Goal: Information Seeking & Learning: Learn about a topic

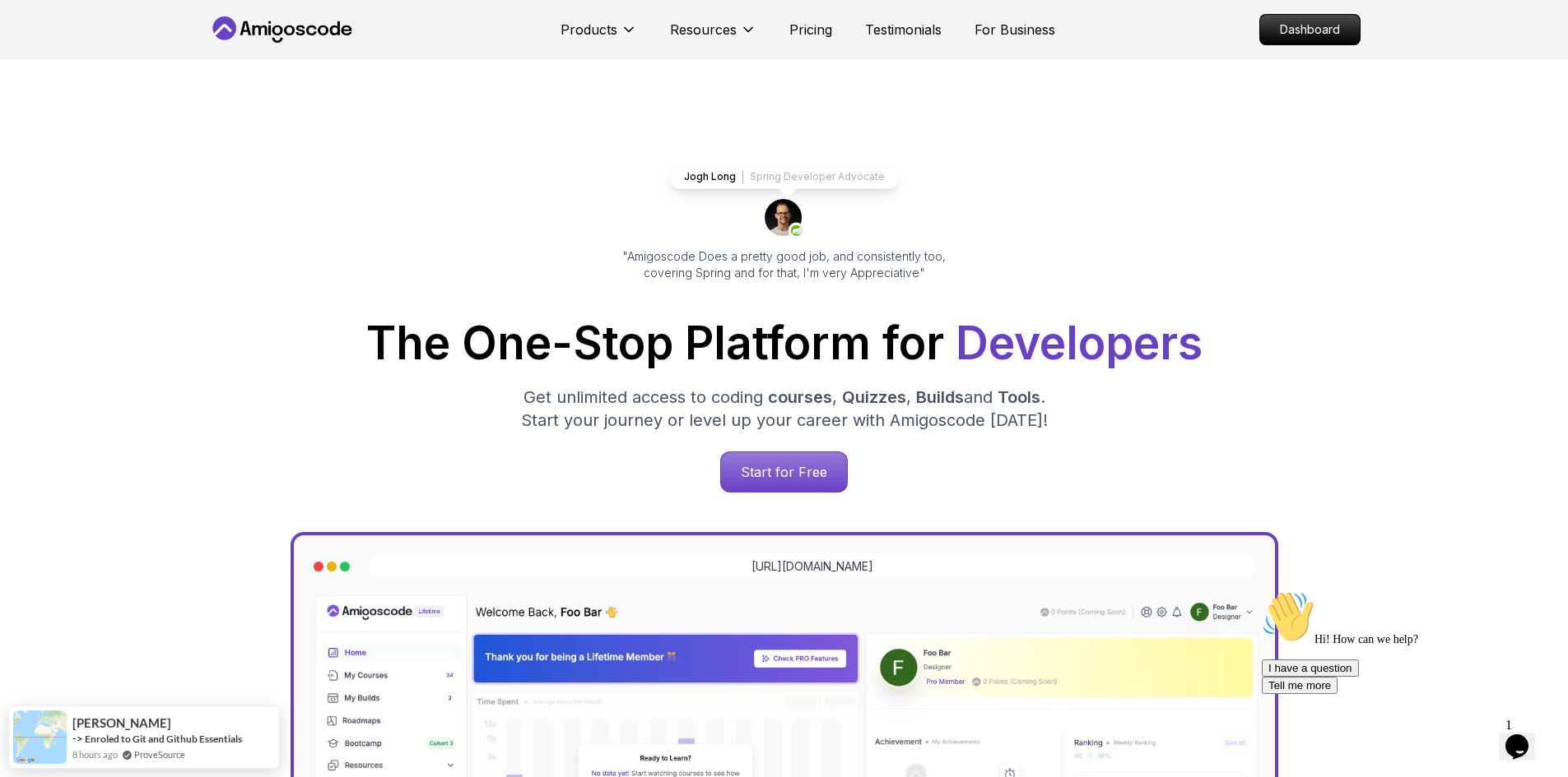
drag, startPoint x: 1288, startPoint y: 37, endPoint x: 841, endPoint y: 139, distance: 458.5
click at [1288, 37] on p "Dashboard" at bounding box center [1310, 29] width 99 height 29
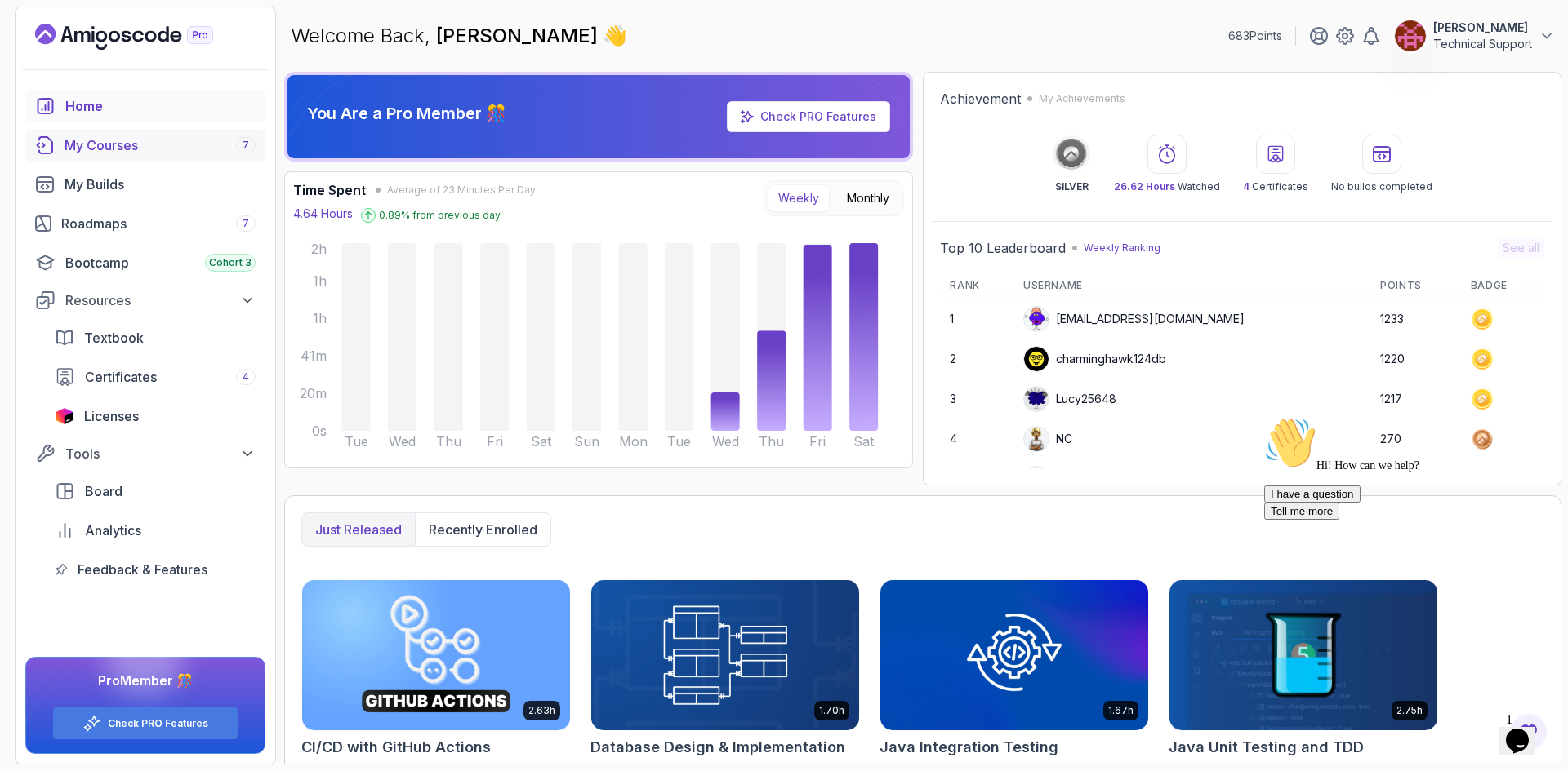
click at [147, 146] on div "My Courses 7" at bounding box center [160, 145] width 191 height 19
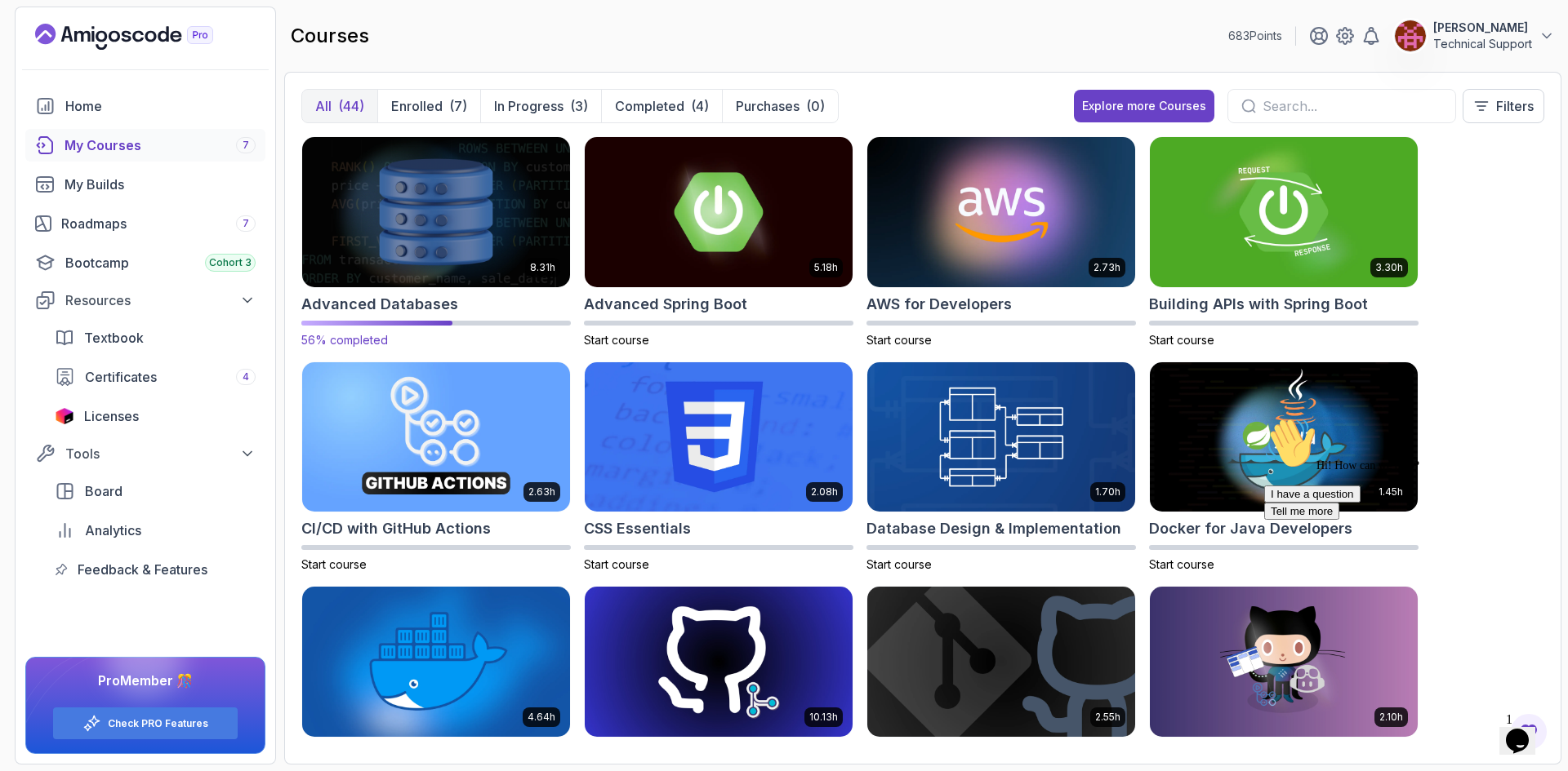
click at [429, 218] on img at bounding box center [436, 212] width 281 height 157
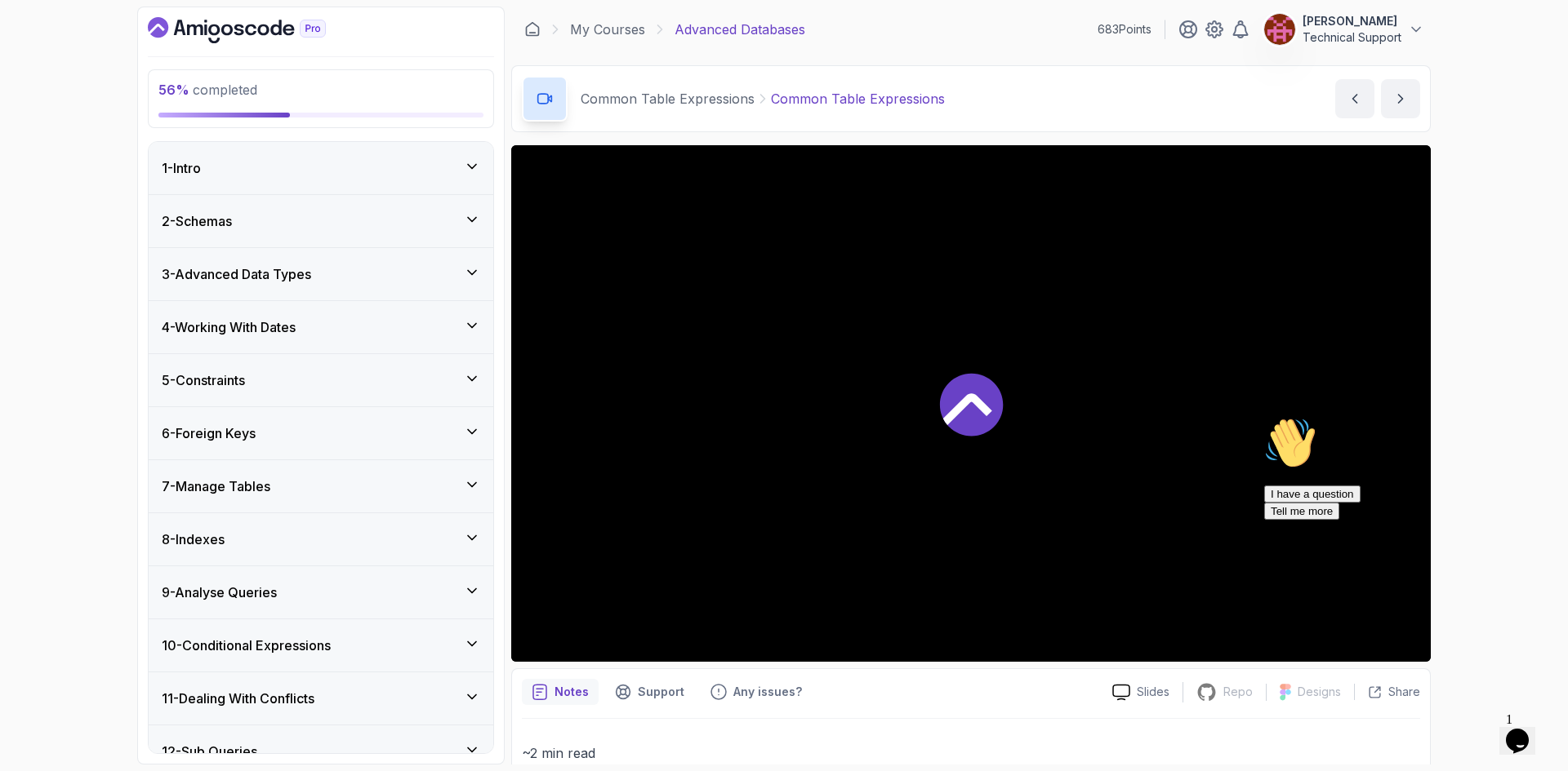
click at [1264, 417] on icon "Chat attention grabber" at bounding box center [1264, 417] width 0 height 0
click at [1473, 729] on icon "Close" at bounding box center [1473, 736] width 0 height 14
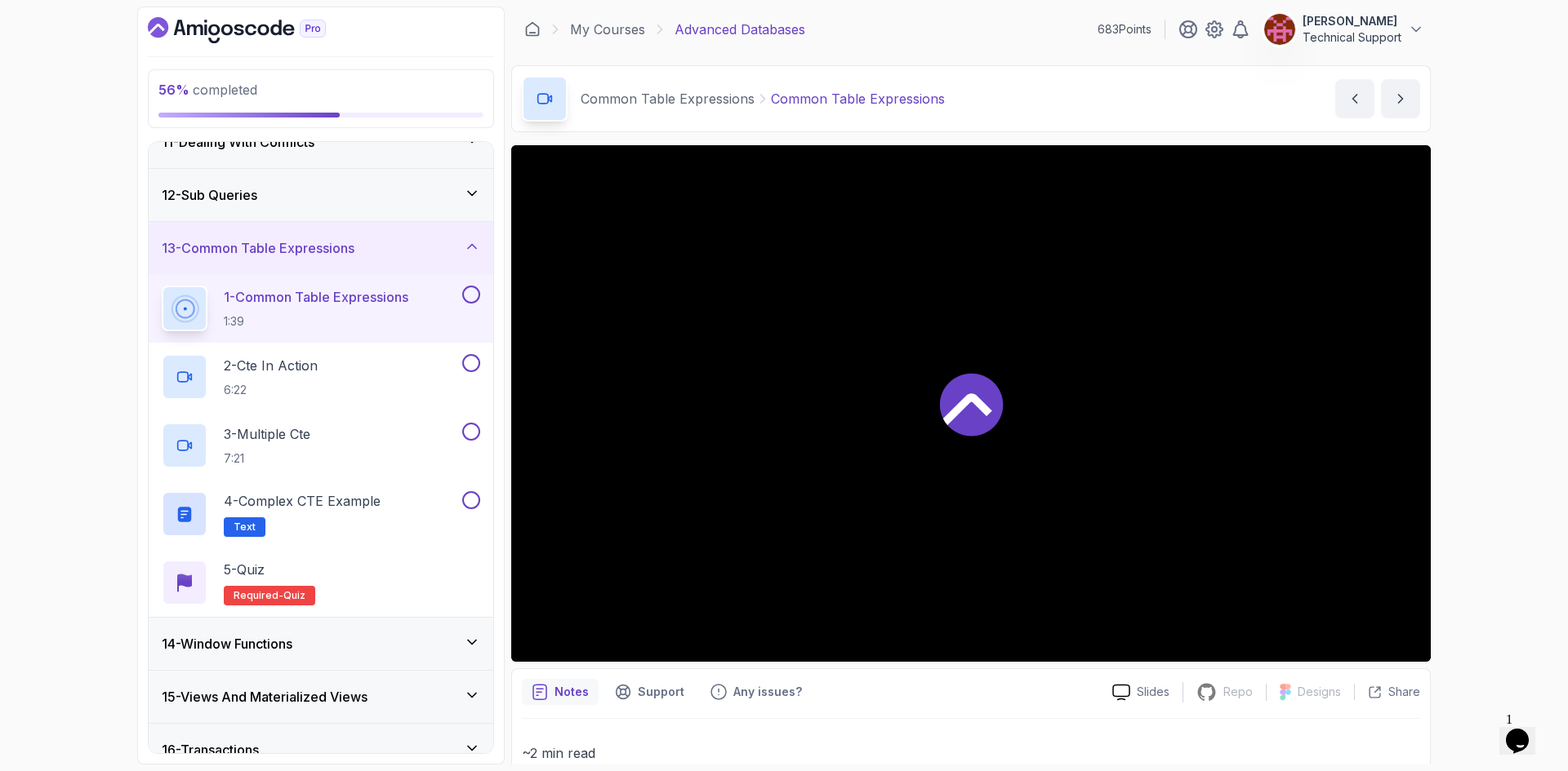
scroll to position [571, 0]
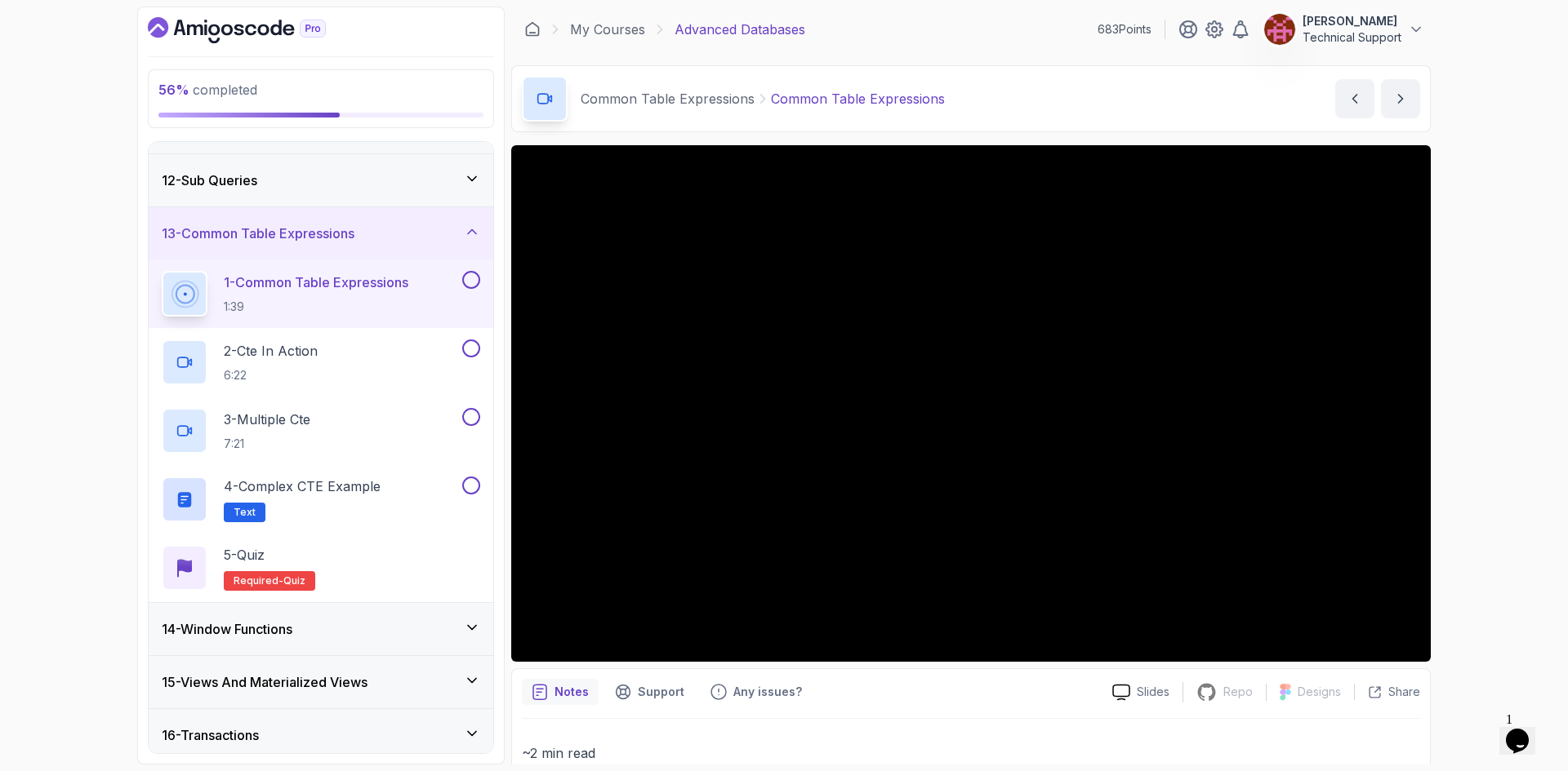
click at [1467, 419] on div "56 % completed 1 - Intro 2 - Schemas 3 - Advanced Data Types 4 - Working With D…" at bounding box center [784, 386] width 1568 height 771
click at [1483, 426] on div "56 % completed 1 - Intro 2 - Schemas 3 - Advanced Data Types 4 - Working With D…" at bounding box center [784, 386] width 1568 height 771
click at [1472, 420] on div "56 % completed 1 - Intro 2 - Schemas 3 - Advanced Data Types 4 - Working With D…" at bounding box center [784, 386] width 1568 height 771
click at [1471, 408] on div "56 % completed 1 - Intro 2 - Schemas 3 - Advanced Data Types 4 - Working With D…" at bounding box center [784, 386] width 1568 height 771
click at [1454, 407] on div "56 % completed 1 - Intro 2 - Schemas 3 - Advanced Data Types 4 - Working With D…" at bounding box center [784, 386] width 1568 height 771
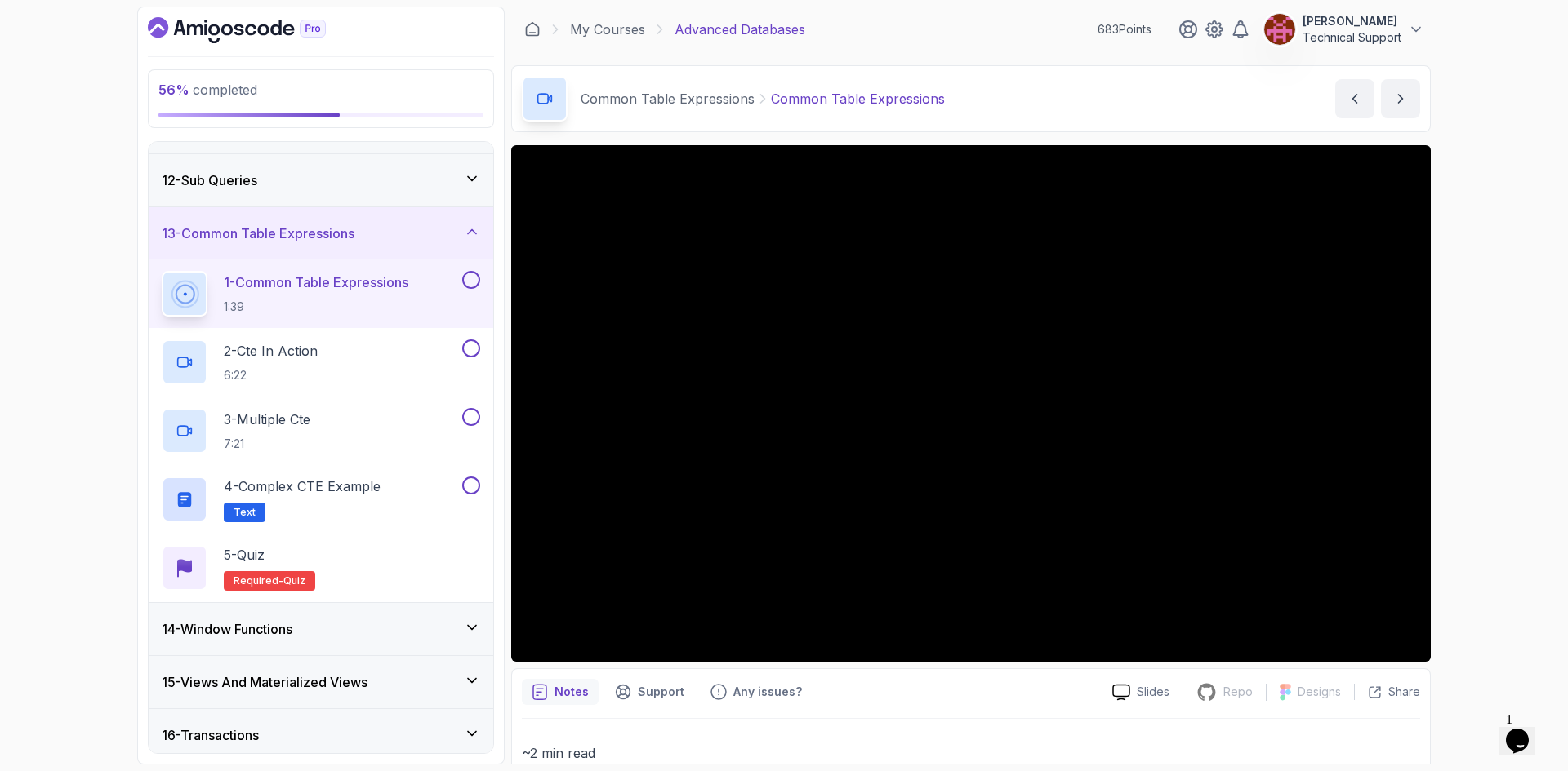
click at [1476, 397] on div "56 % completed 1 - Intro 2 - Schemas 3 - Advanced Data Types 4 - Working With D…" at bounding box center [784, 386] width 1568 height 771
click at [1503, 441] on div "56 % completed 1 - Intro 2 - Schemas 3 - Advanced Data Types 4 - Working With D…" at bounding box center [784, 386] width 1568 height 771
click at [1462, 444] on div "56 % completed 1 - Intro 2 - Schemas 3 - Advanced Data Types 4 - Working With D…" at bounding box center [784, 386] width 1568 height 771
click at [1474, 392] on div "56 % completed 1 - Intro 2 - Schemas 3 - Advanced Data Types 4 - Working With D…" at bounding box center [784, 386] width 1568 height 771
click at [1467, 408] on div "56 % completed 1 - Intro 2 - Schemas 3 - Advanced Data Types 4 - Working With D…" at bounding box center [784, 386] width 1568 height 771
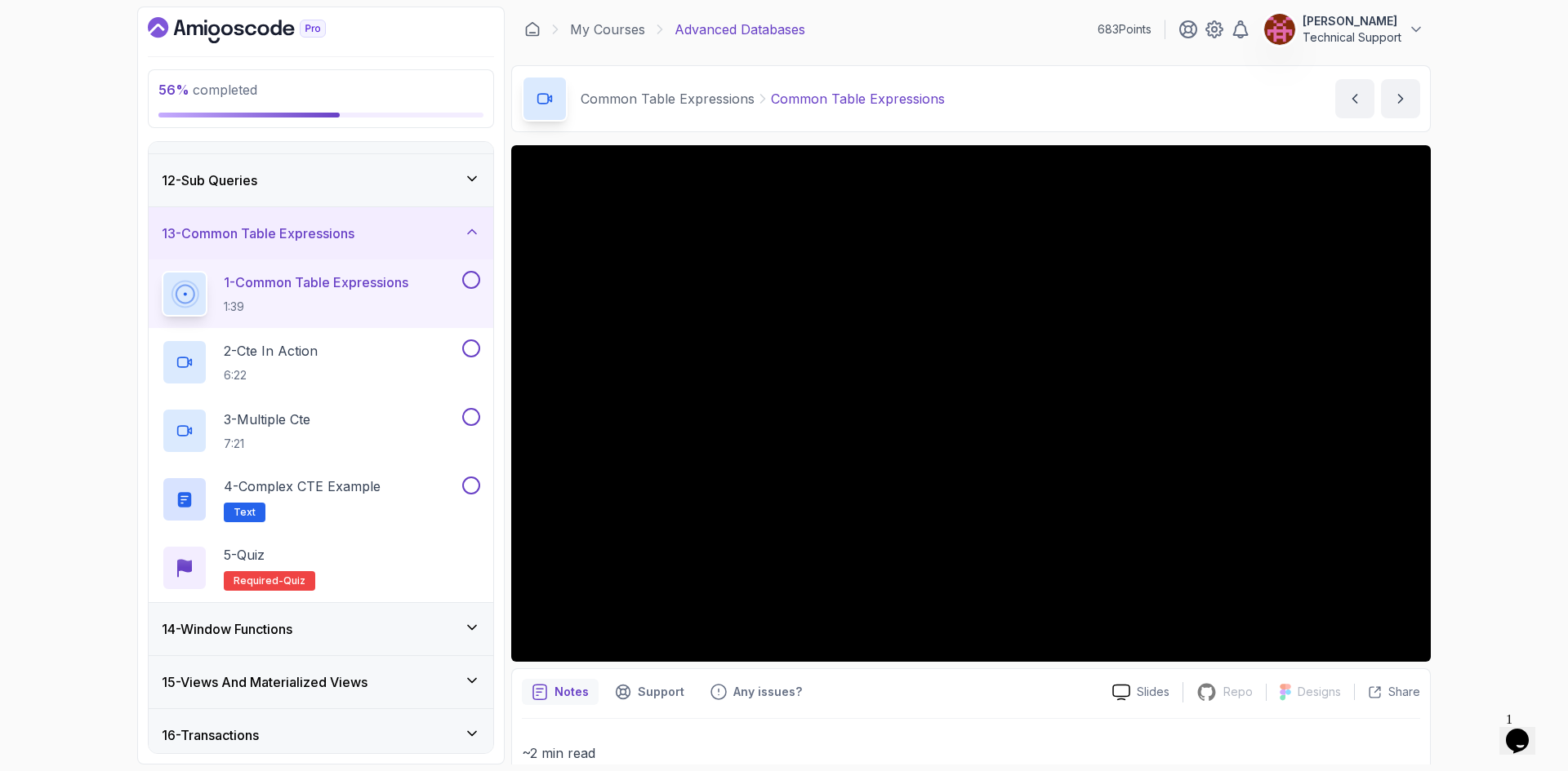
click at [1510, 418] on div "56 % completed 1 - Intro 2 - Schemas 3 - Advanced Data Types 4 - Working With D…" at bounding box center [784, 386] width 1568 height 771
click at [1478, 414] on div "56 % completed 1 - Intro 2 - Schemas 3 - Advanced Data Types 4 - Working With D…" at bounding box center [784, 386] width 1568 height 771
click at [1467, 406] on div "56 % completed 1 - Intro 2 - Schemas 3 - Advanced Data Types 4 - Working With D…" at bounding box center [784, 386] width 1568 height 771
drag, startPoint x: 1430, startPoint y: 412, endPoint x: 1455, endPoint y: 415, distance: 25.2
click at [1455, 415] on div "56 % completed 1 - Intro 2 - Schemas 3 - Advanced Data Types 4 - Working With D…" at bounding box center [784, 386] width 1568 height 771
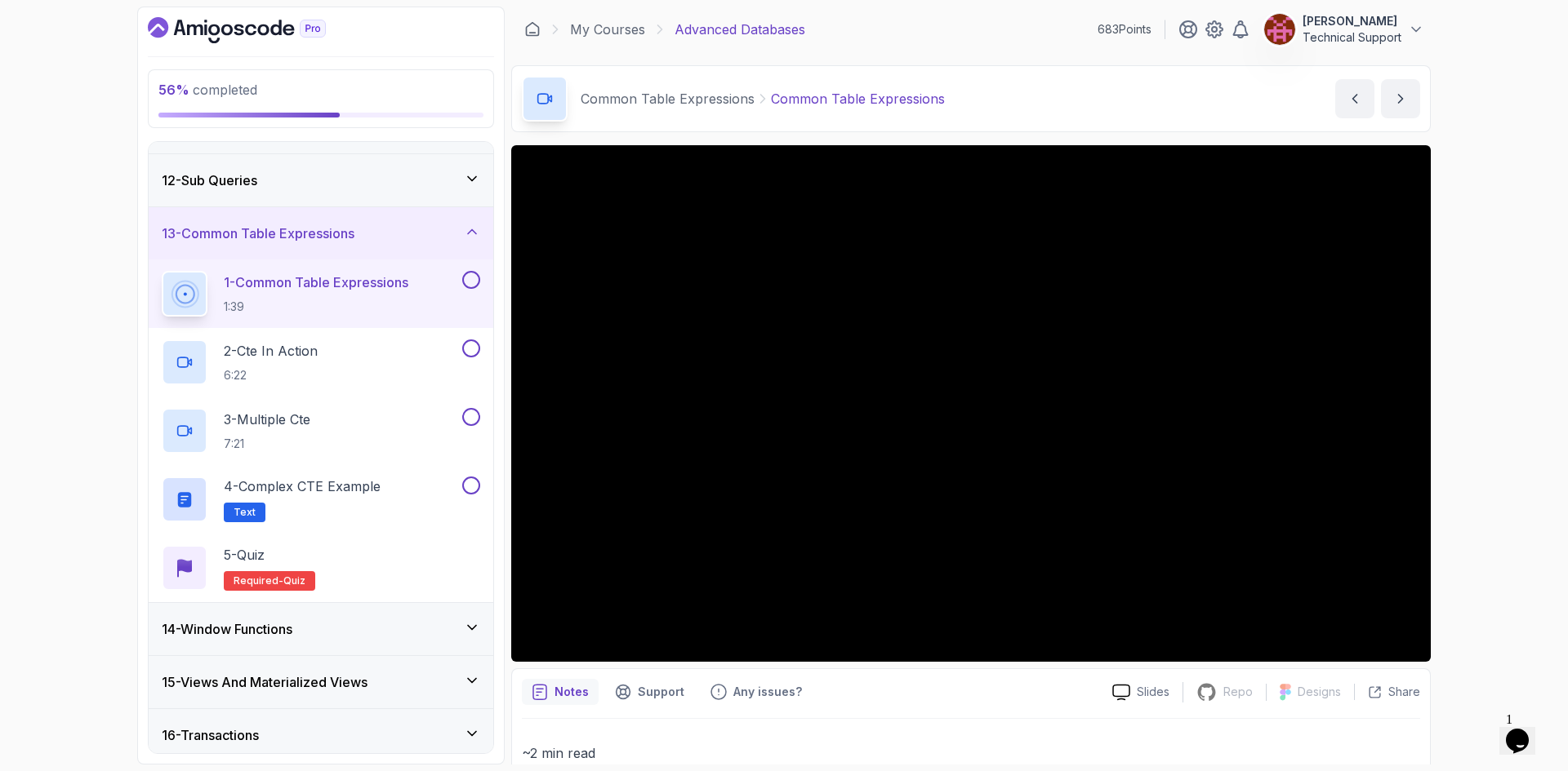
click at [1465, 419] on div "56 % completed 1 - Intro 2 - Schemas 3 - Advanced Data Types 4 - Working With D…" at bounding box center [784, 386] width 1568 height 771
click at [1481, 418] on div "56 % completed 1 - Intro 2 - Schemas 3 - Advanced Data Types 4 - Working With D…" at bounding box center [784, 386] width 1568 height 771
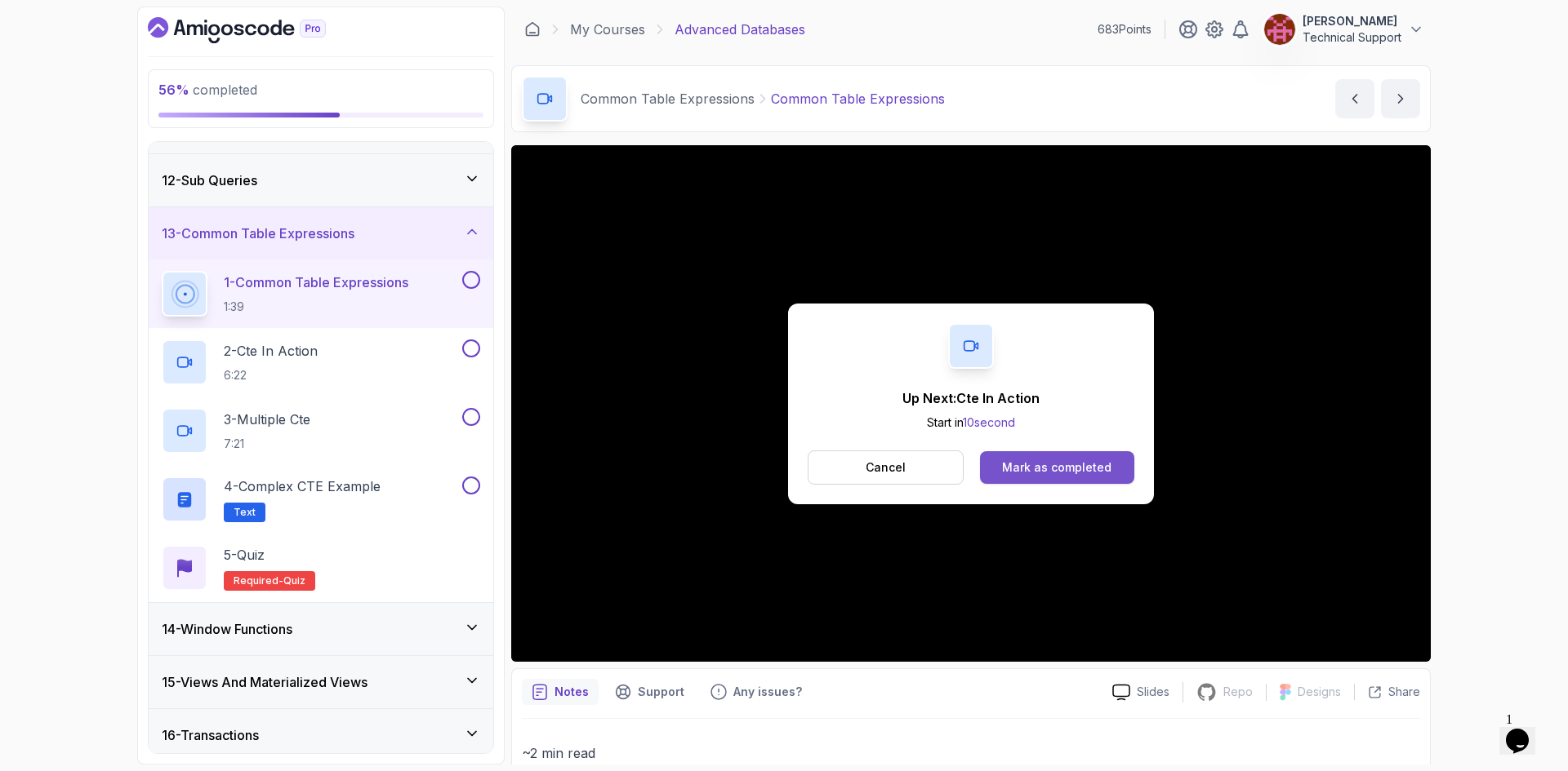
click at [1115, 475] on button "Mark as completed" at bounding box center [1058, 468] width 155 height 33
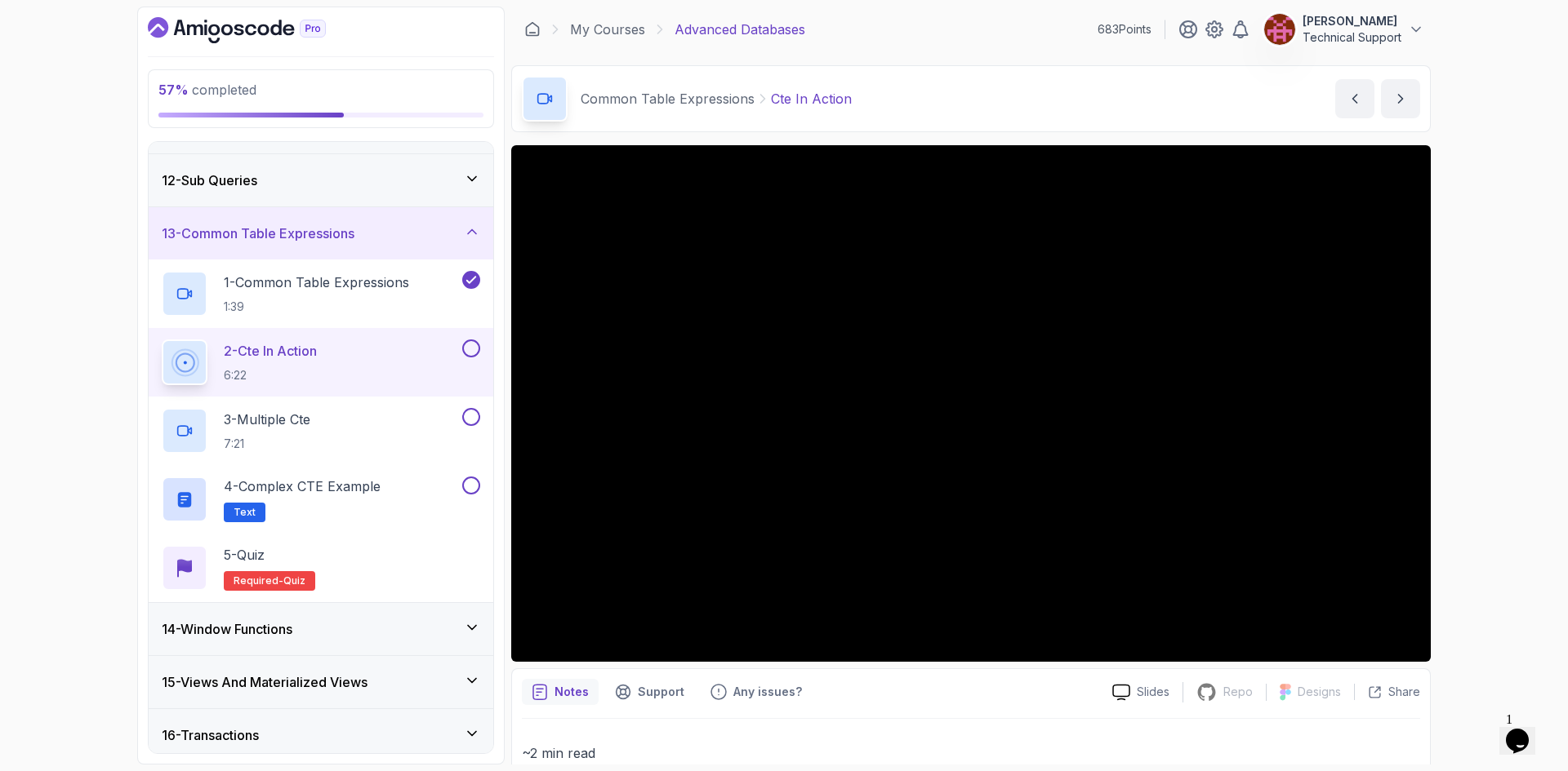
click at [1482, 406] on div "57 % completed 1 - Intro 2 - Schemas 3 - Advanced Data Types 4 - Working With D…" at bounding box center [784, 386] width 1568 height 771
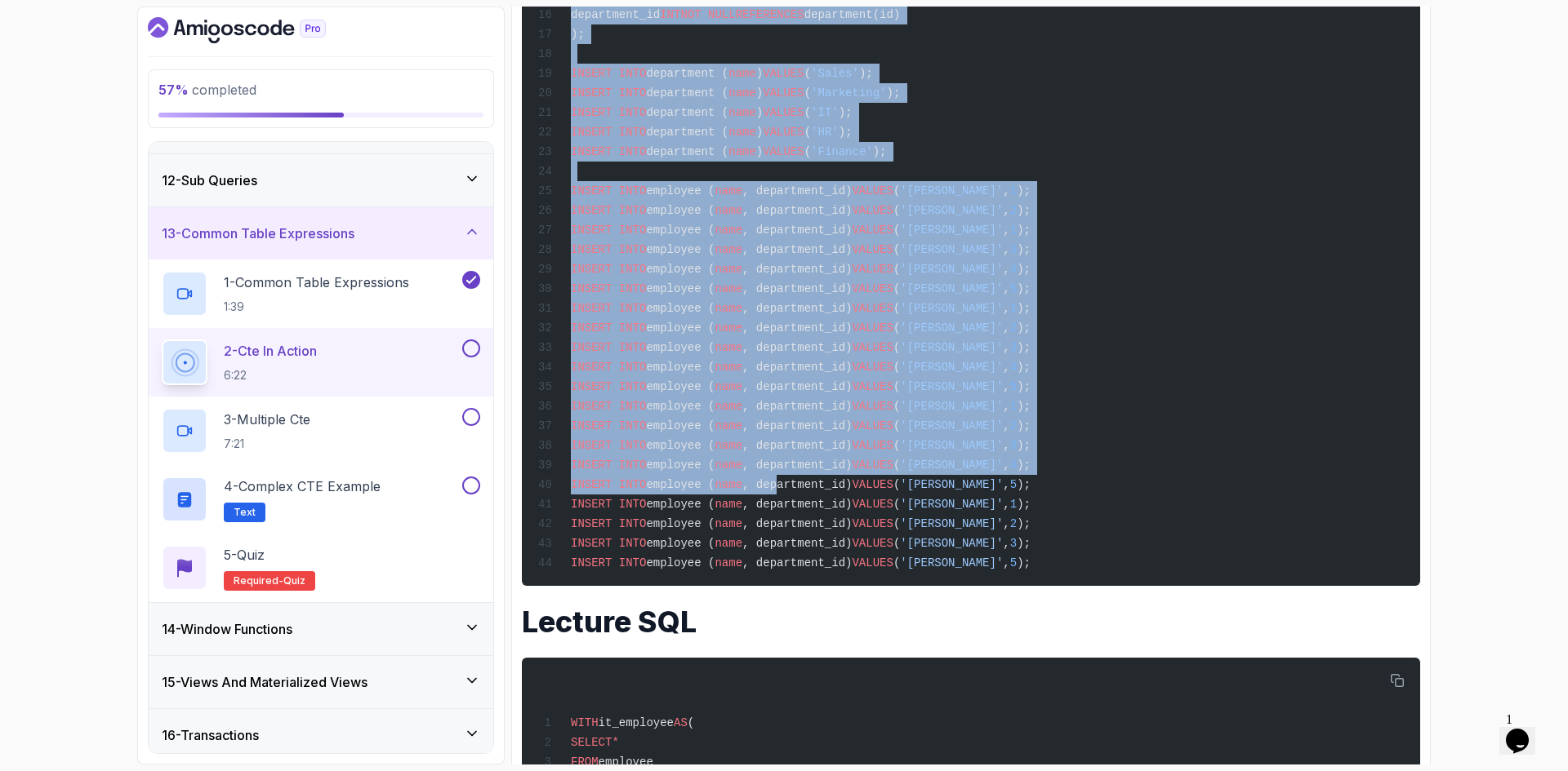
scroll to position [1143, 0]
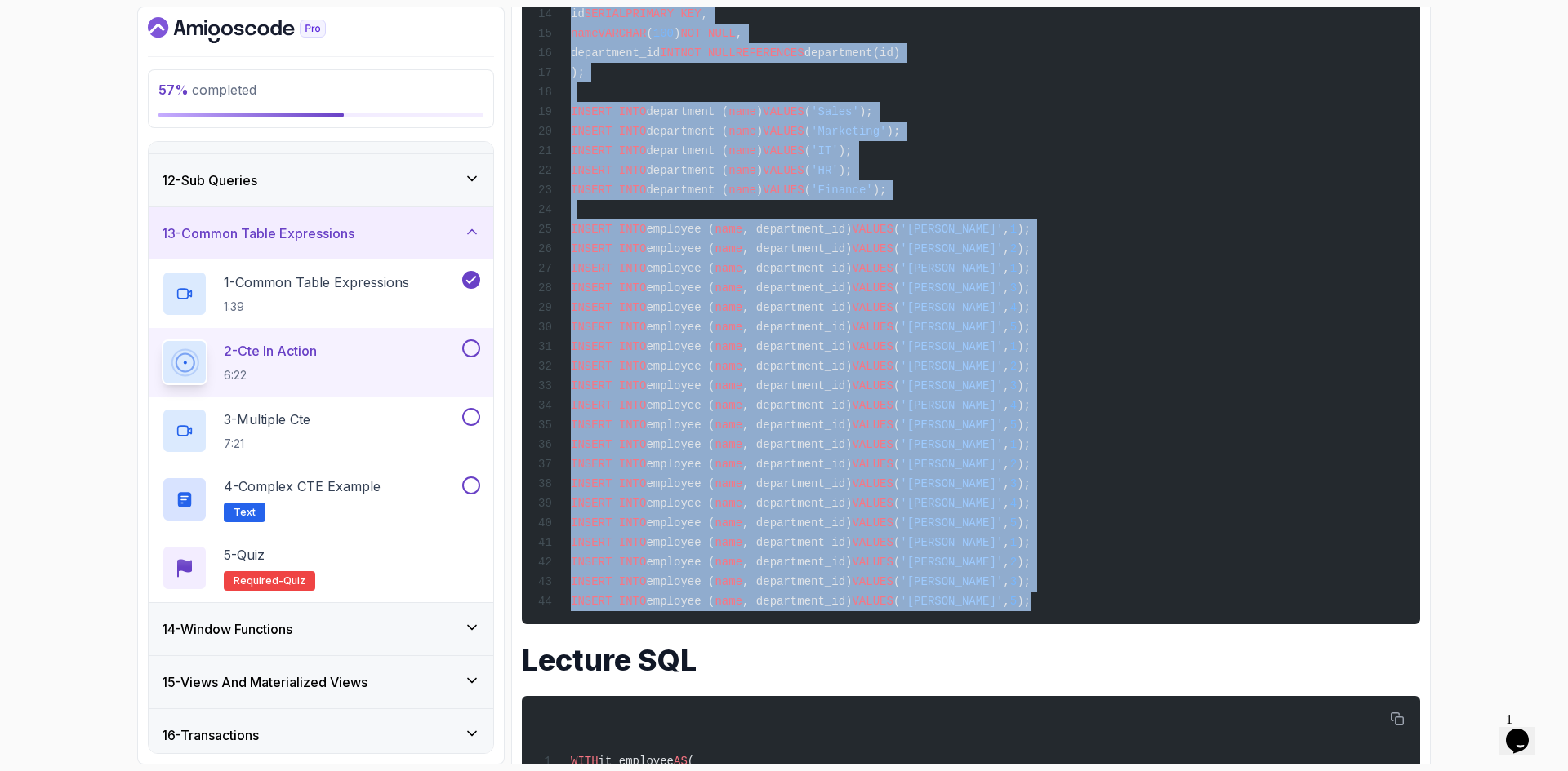
drag, startPoint x: 570, startPoint y: 328, endPoint x: 1007, endPoint y: 638, distance: 535.8
click at [1007, 614] on div "CREATE SCHEMA IF NOT EXISTS cte; SET search_path TO cte; DROP TABLE IF EXISTS d…" at bounding box center [971, 158] width 872 height 911
copy code "CREATE SCHEMA IF NOT EXISTS cte; SET search_path TO cte; DROP TABLE IF EXISTS d…"
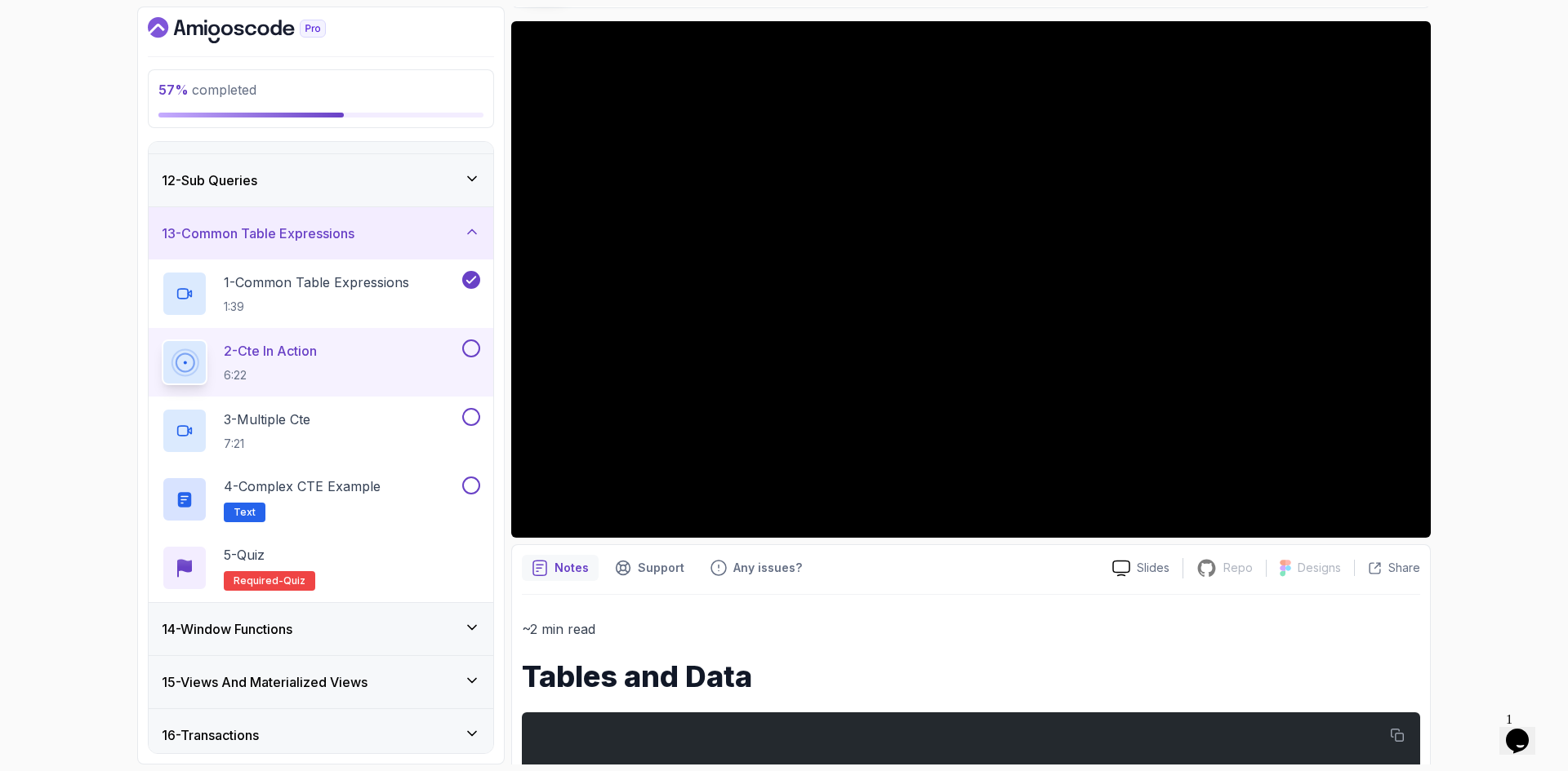
scroll to position [0, 0]
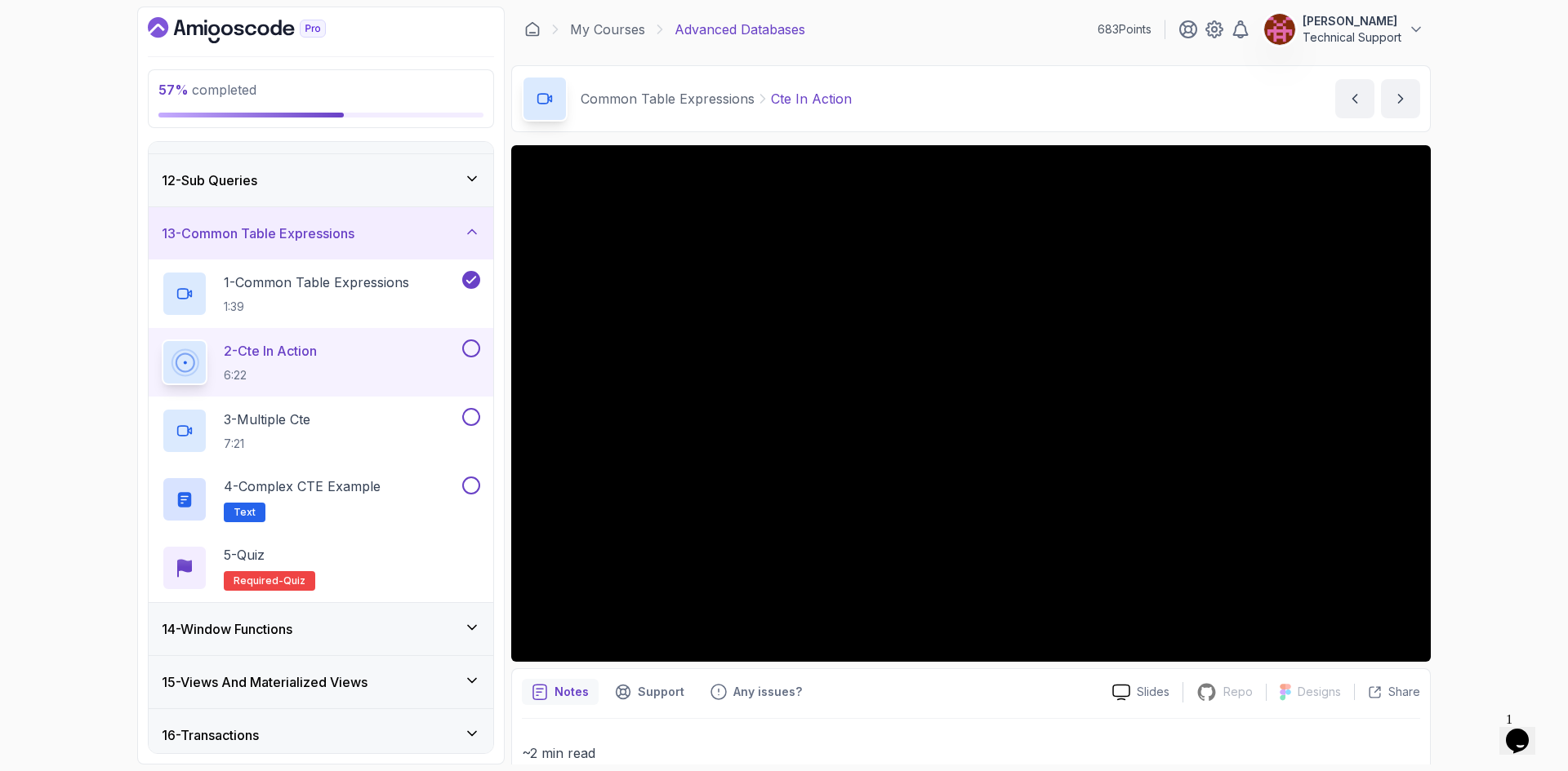
click at [1483, 400] on div "57 % completed 1 - Intro 2 - Schemas 3 - Advanced Data Types 4 - Working With D…" at bounding box center [784, 386] width 1568 height 771
click at [1460, 392] on div "57 % completed 1 - Intro 2 - Schemas 3 - Advanced Data Types 4 - Working With D…" at bounding box center [784, 386] width 1568 height 771
click at [1478, 493] on div "57 % completed 1 - Intro 2 - Schemas 3 - Advanced Data Types 4 - Working With D…" at bounding box center [784, 386] width 1568 height 771
click at [1496, 447] on div "57 % completed 1 - Intro 2 - Schemas 3 - Advanced Data Types 4 - Working With D…" at bounding box center [784, 386] width 1568 height 771
click at [1505, 433] on div "57 % completed 1 - Intro 2 - Schemas 3 - Advanced Data Types 4 - Working With D…" at bounding box center [784, 386] width 1568 height 771
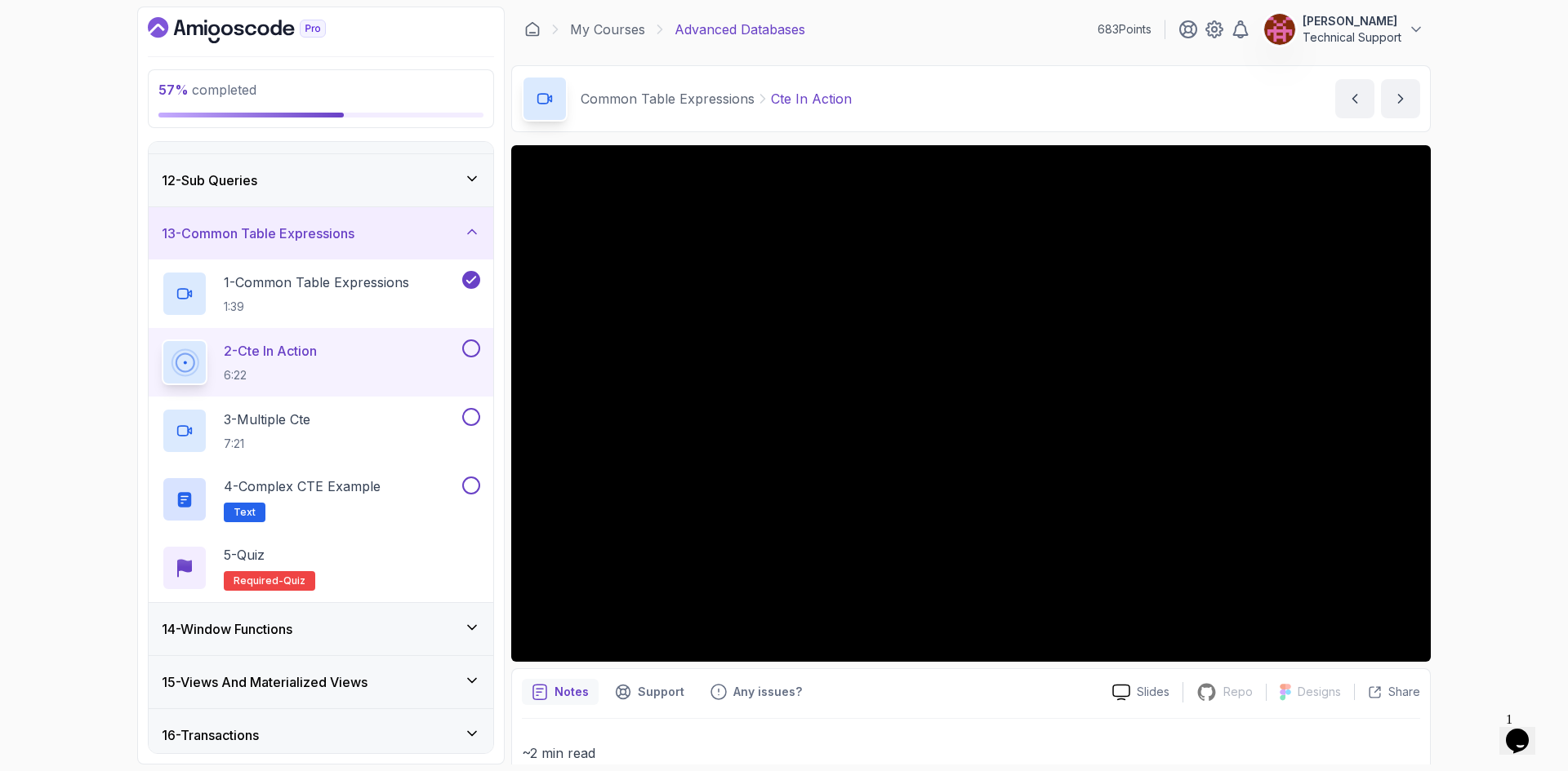
click at [1488, 424] on div "57 % completed 1 - Intro 2 - Schemas 3 - Advanced Data Types 4 - Working With D…" at bounding box center [784, 386] width 1568 height 771
click at [1464, 461] on div "57 % completed 1 - Intro 2 - Schemas 3 - Advanced Data Types 4 - Working With D…" at bounding box center [784, 386] width 1568 height 771
click at [1456, 484] on div "57 % completed 1 - Intro 2 - Schemas 3 - Advanced Data Types 4 - Working With D…" at bounding box center [784, 386] width 1568 height 771
click at [1484, 443] on div "57 % completed 1 - Intro 2 - Schemas 3 - Advanced Data Types 4 - Working With D…" at bounding box center [784, 386] width 1568 height 771
click at [1460, 435] on div "57 % completed 1 - Intro 2 - Schemas 3 - Advanced Data Types 4 - Working With D…" at bounding box center [784, 386] width 1568 height 771
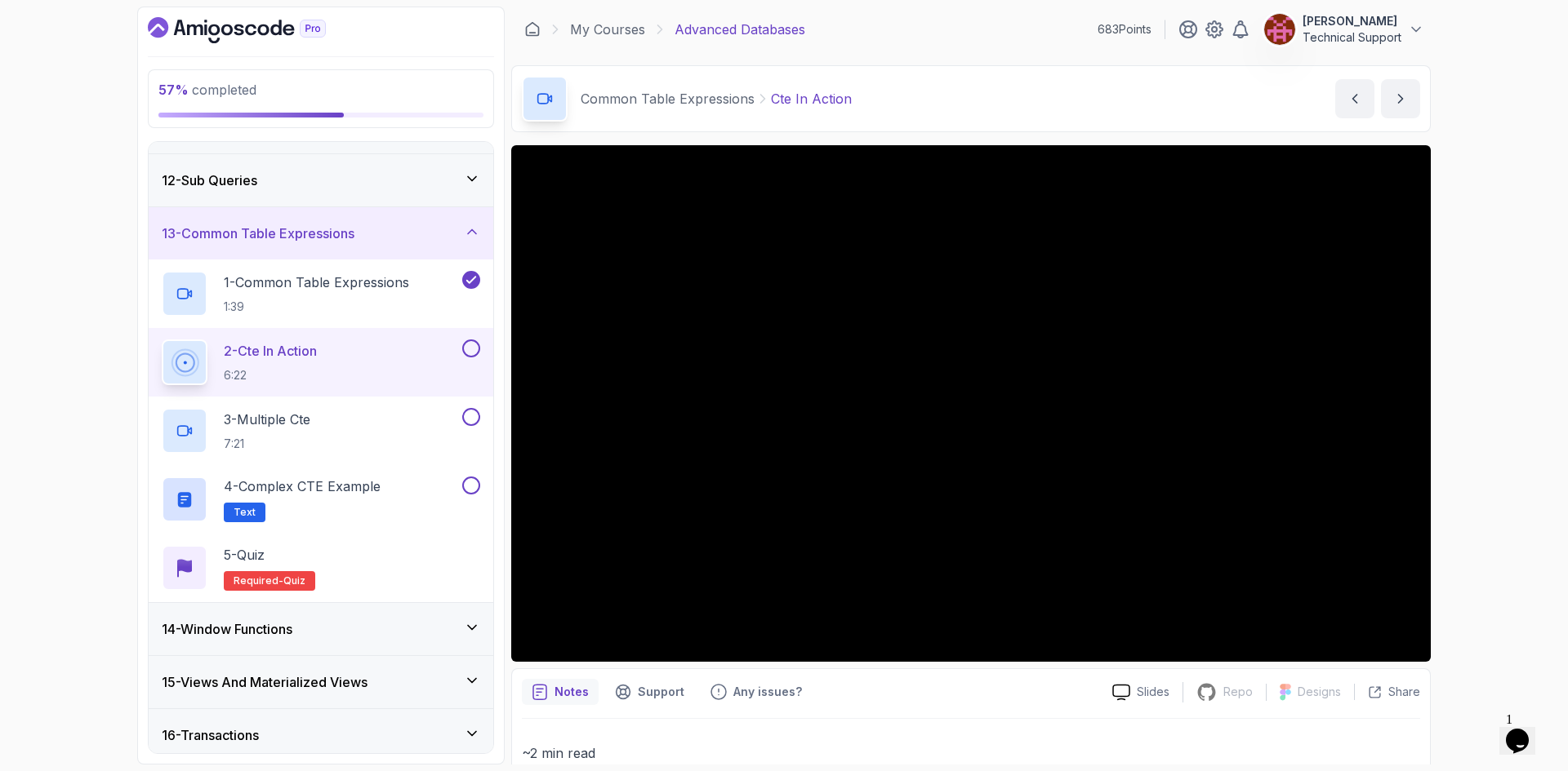
click at [1460, 435] on div "57 % completed 1 - Intro 2 - Schemas 3 - Advanced Data Types 4 - Working With D…" at bounding box center [784, 386] width 1568 height 771
click at [1470, 420] on div "57 % completed 1 - Intro 2 - Schemas 3 - Advanced Data Types 4 - Working With D…" at bounding box center [784, 386] width 1568 height 771
click at [1462, 418] on div "57 % completed 1 - Intro 2 - Schemas 3 - Advanced Data Types 4 - Working With D…" at bounding box center [784, 386] width 1568 height 771
drag, startPoint x: 1442, startPoint y: 419, endPoint x: 1473, endPoint y: 470, distance: 59.7
click at [1473, 470] on div "57 % completed 1 - Intro 2 - Schemas 3 - Advanced Data Types 4 - Working With D…" at bounding box center [784, 386] width 1568 height 771
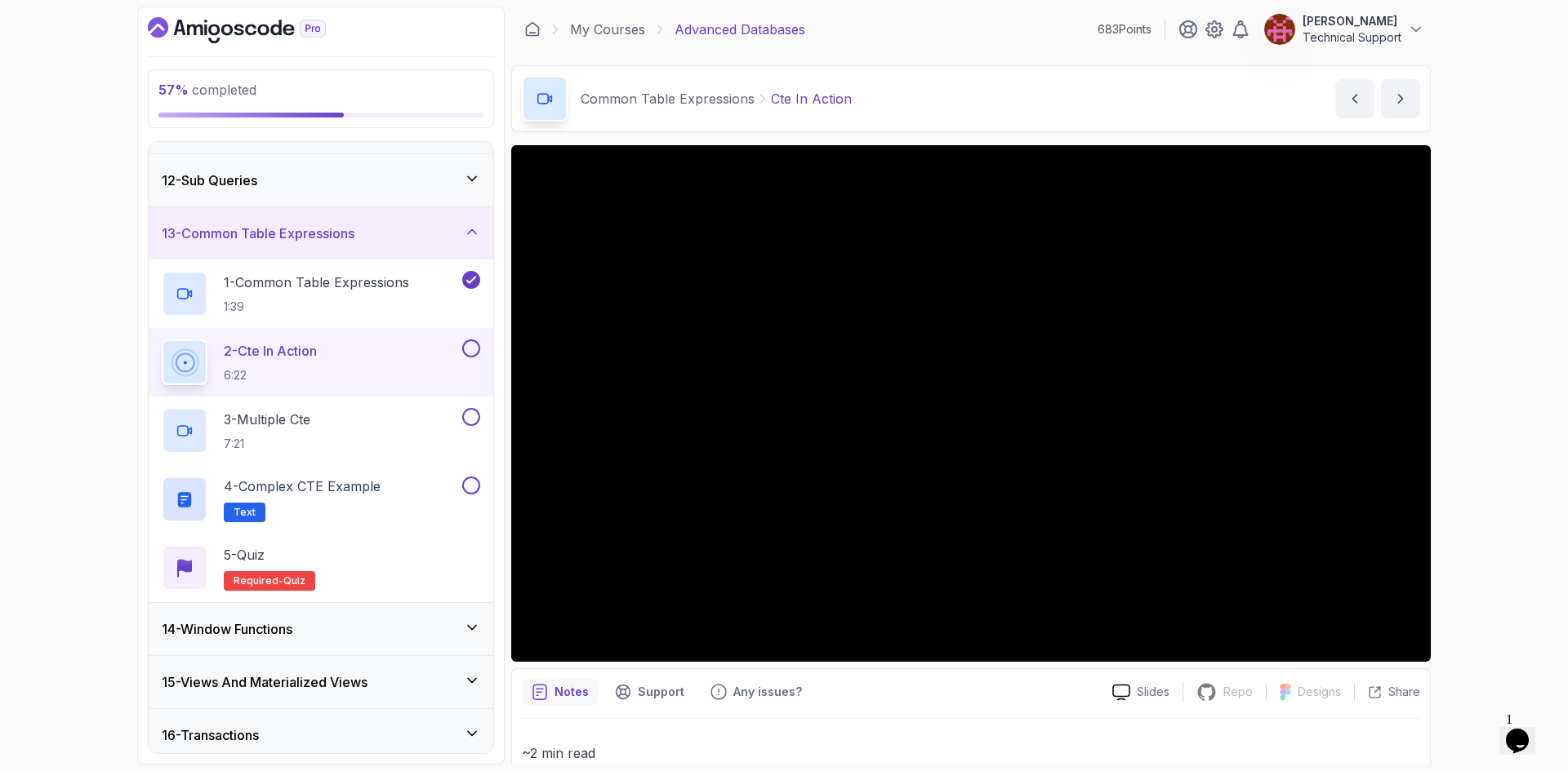
click at [1477, 417] on div "57 % completed 1 - Intro 2 - Schemas 3 - Advanced Data Types 4 - Working With D…" at bounding box center [784, 386] width 1568 height 771
click at [1470, 400] on div "57 % completed 1 - Intro 2 - Schemas 3 - Advanced Data Types 4 - Working With D…" at bounding box center [784, 386] width 1568 height 771
click at [1471, 510] on div "57 % completed 1 - Intro 2 - Schemas 3 - Advanced Data Types 4 - Working With D…" at bounding box center [784, 386] width 1568 height 771
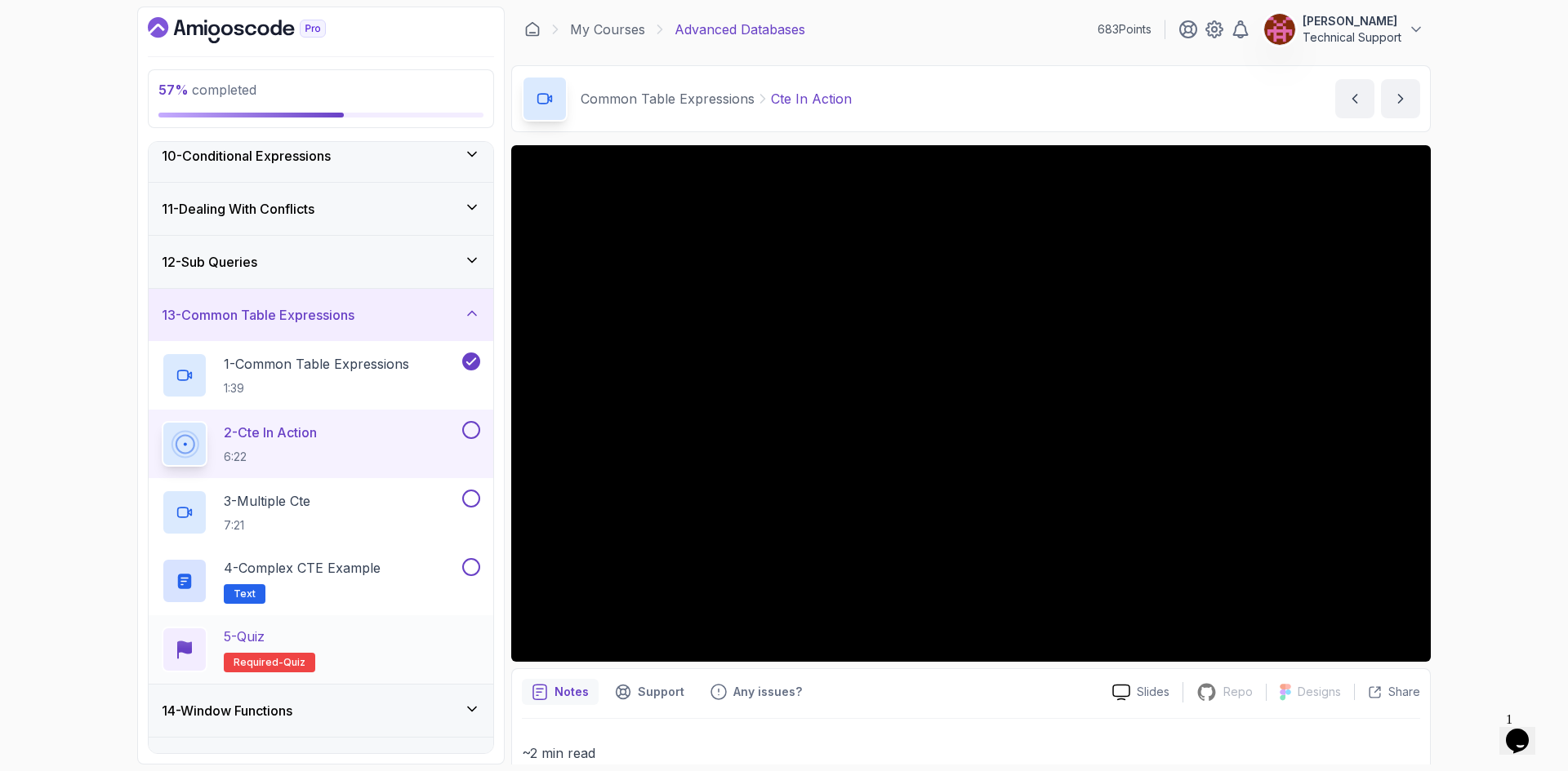
scroll to position [571, 0]
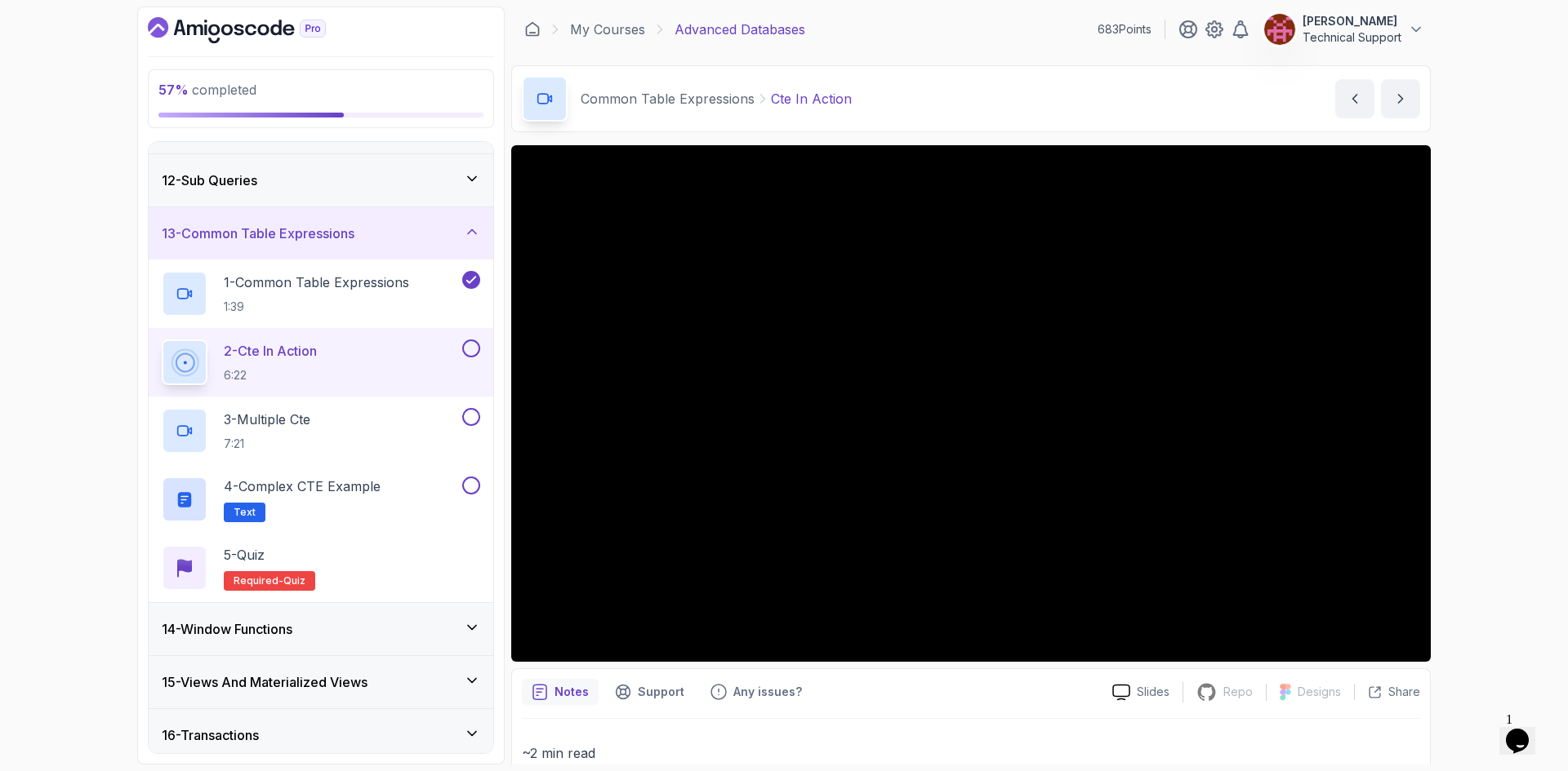
click at [1491, 423] on div "57 % completed 1 - Intro 2 - Schemas 3 - Advanced Data Types 4 - Working With D…" at bounding box center [784, 386] width 1568 height 771
click at [1485, 406] on div "57 % completed 1 - Intro 2 - Schemas 3 - Advanced Data Types 4 - Working With D…" at bounding box center [784, 386] width 1568 height 771
click at [1476, 408] on div "57 % completed 1 - Intro 2 - Schemas 3 - Advanced Data Types 4 - Working With D…" at bounding box center [784, 386] width 1568 height 771
click at [1521, 443] on div "57 % completed 1 - Intro 2 - Schemas 3 - Advanced Data Types 4 - Working With D…" at bounding box center [784, 386] width 1568 height 771
click at [1452, 424] on div "57 % completed 1 - Intro 2 - Schemas 3 - Advanced Data Types 4 - Working With D…" at bounding box center [784, 386] width 1568 height 771
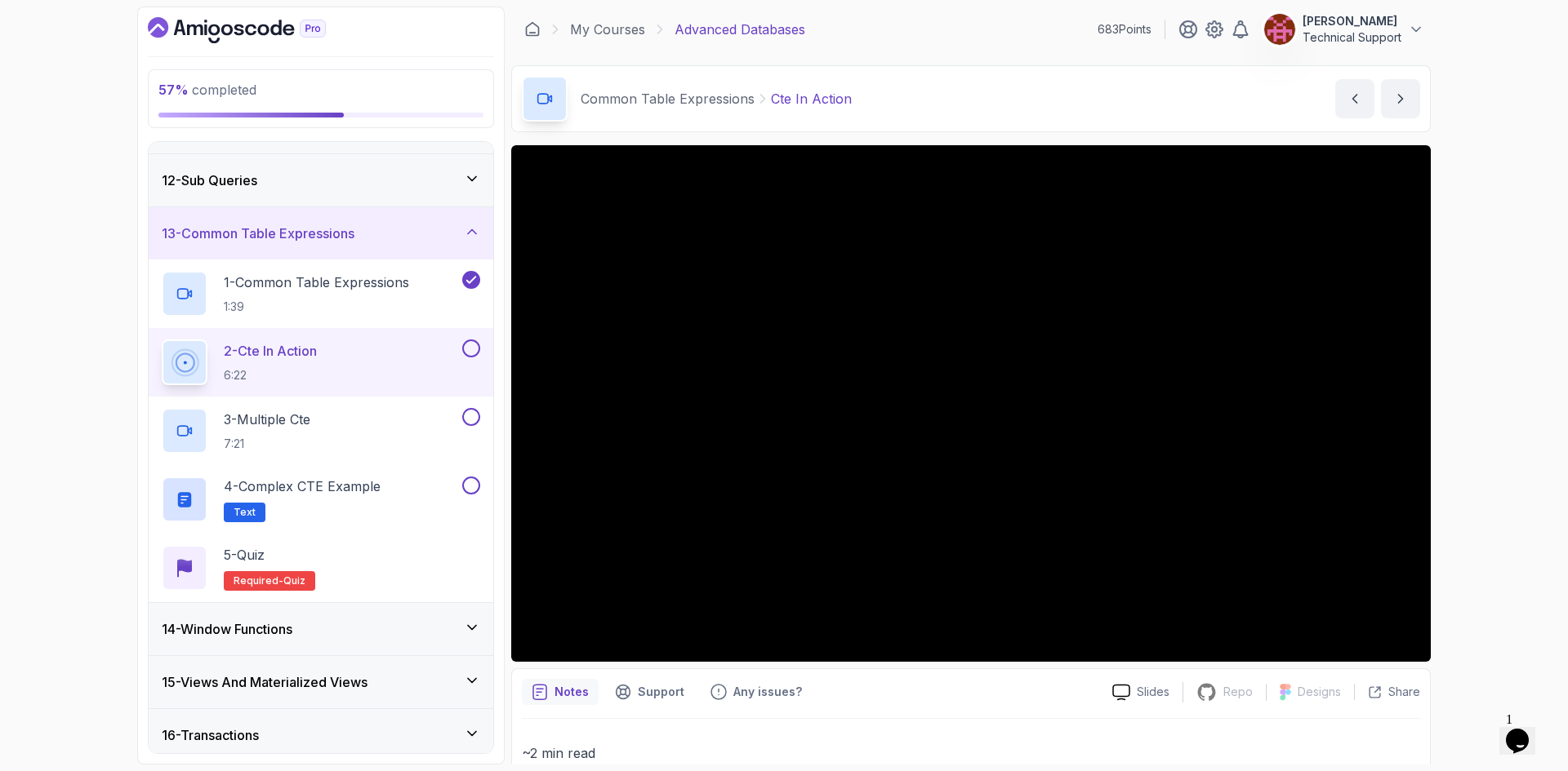
click at [1441, 408] on div "57 % completed 1 - Intro 2 - Schemas 3 - Advanced Data Types 4 - Working With D…" at bounding box center [784, 386] width 1568 height 771
click at [1498, 470] on div "57 % completed 1 - Intro 2 - Schemas 3 - Advanced Data Types 4 - Working With D…" at bounding box center [784, 386] width 1568 height 771
click at [1502, 437] on div "57 % completed 1 - Intro 2 - Schemas 3 - Advanced Data Types 4 - Working With D…" at bounding box center [784, 386] width 1568 height 771
click at [1455, 379] on div "57 % completed 1 - Intro 2 - Schemas 3 - Advanced Data Types 4 - Working With D…" at bounding box center [784, 386] width 1568 height 771
click at [1477, 397] on div "57 % completed 1 - Intro 2 - Schemas 3 - Advanced Data Types 4 - Working With D…" at bounding box center [784, 386] width 1568 height 771
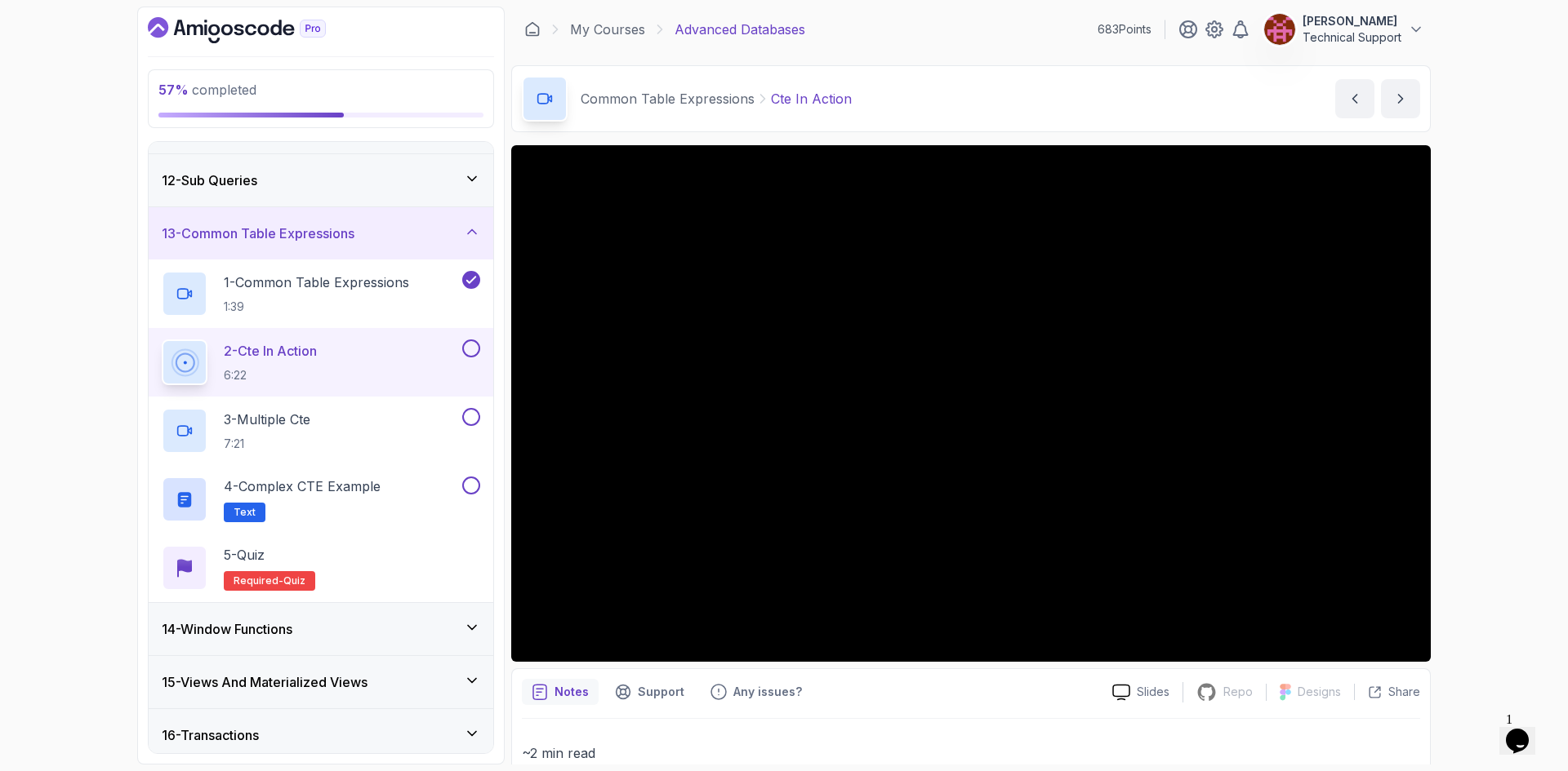
click at [1456, 429] on div "57 % completed 1 - Intro 2 - Schemas 3 - Advanced Data Types 4 - Working With D…" at bounding box center [784, 386] width 1568 height 771
click at [1457, 444] on div "57 % completed 1 - Intro 2 - Schemas 3 - Advanced Data Types 4 - Working With D…" at bounding box center [784, 386] width 1568 height 771
click at [1472, 448] on div "57 % completed 1 - Intro 2 - Schemas 3 - Advanced Data Types 4 - Working With D…" at bounding box center [784, 386] width 1568 height 771
drag, startPoint x: 1446, startPoint y: 451, endPoint x: 1488, endPoint y: 473, distance: 47.4
click at [1488, 473] on div "57 % completed 1 - Intro 2 - Schemas 3 - Advanced Data Types 4 - Working With D…" at bounding box center [784, 386] width 1568 height 771
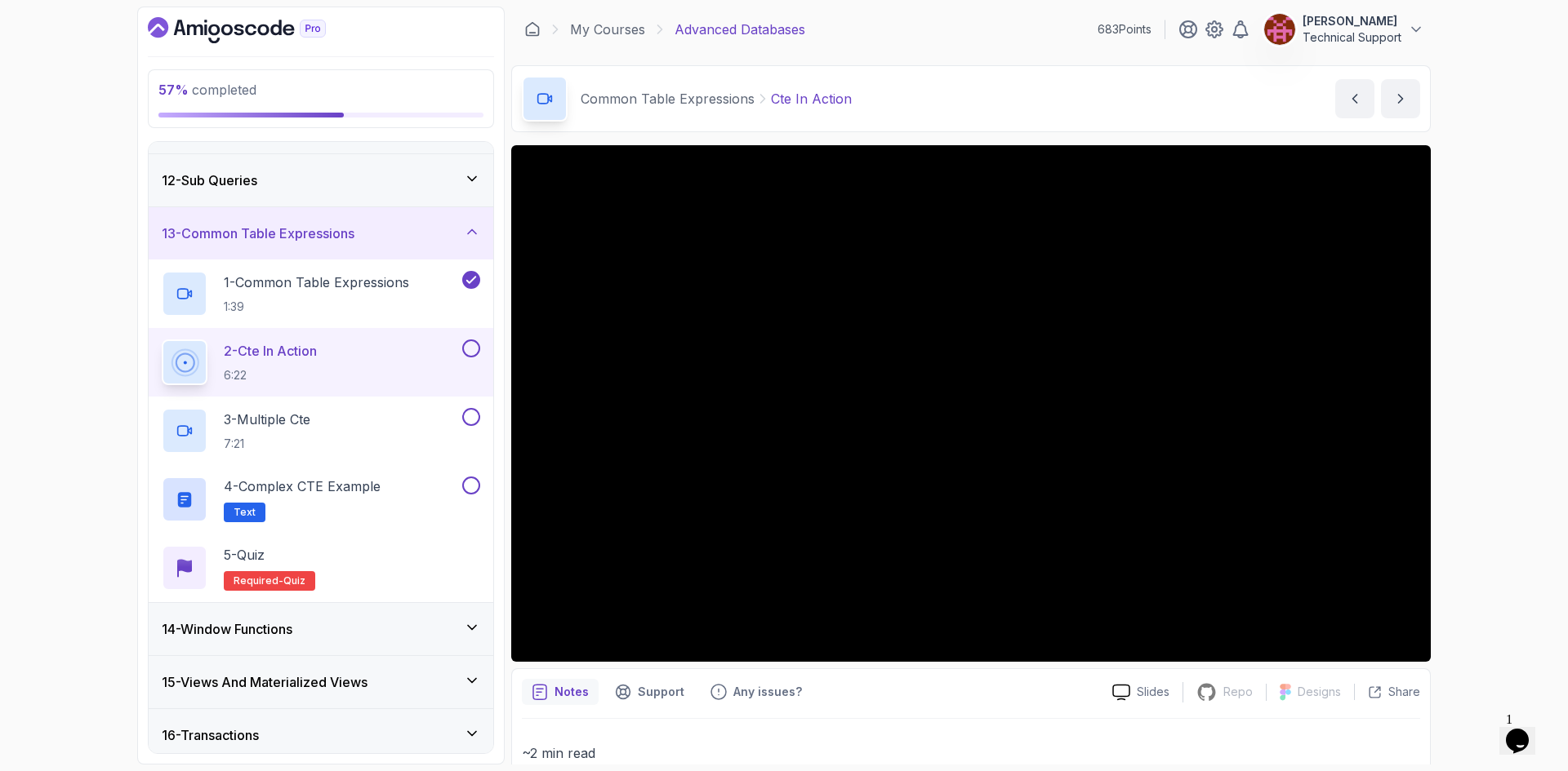
click at [1476, 470] on div "57 % completed 1 - Intro 2 - Schemas 3 - Advanced Data Types 4 - Working With D…" at bounding box center [784, 386] width 1568 height 771
click at [1475, 421] on div "57 % completed 1 - Intro 2 - Schemas 3 - Advanced Data Types 4 - Working With D…" at bounding box center [784, 386] width 1568 height 771
click at [1466, 424] on div "57 % completed 1 - Intro 2 - Schemas 3 - Advanced Data Types 4 - Working With D…" at bounding box center [784, 386] width 1568 height 771
click at [1457, 417] on div "57 % completed 1 - Intro 2 - Schemas 3 - Advanced Data Types 4 - Working With D…" at bounding box center [784, 386] width 1568 height 771
click at [1495, 478] on div "57 % completed 1 - Intro 2 - Schemas 3 - Advanced Data Types 4 - Working With D…" at bounding box center [784, 386] width 1568 height 771
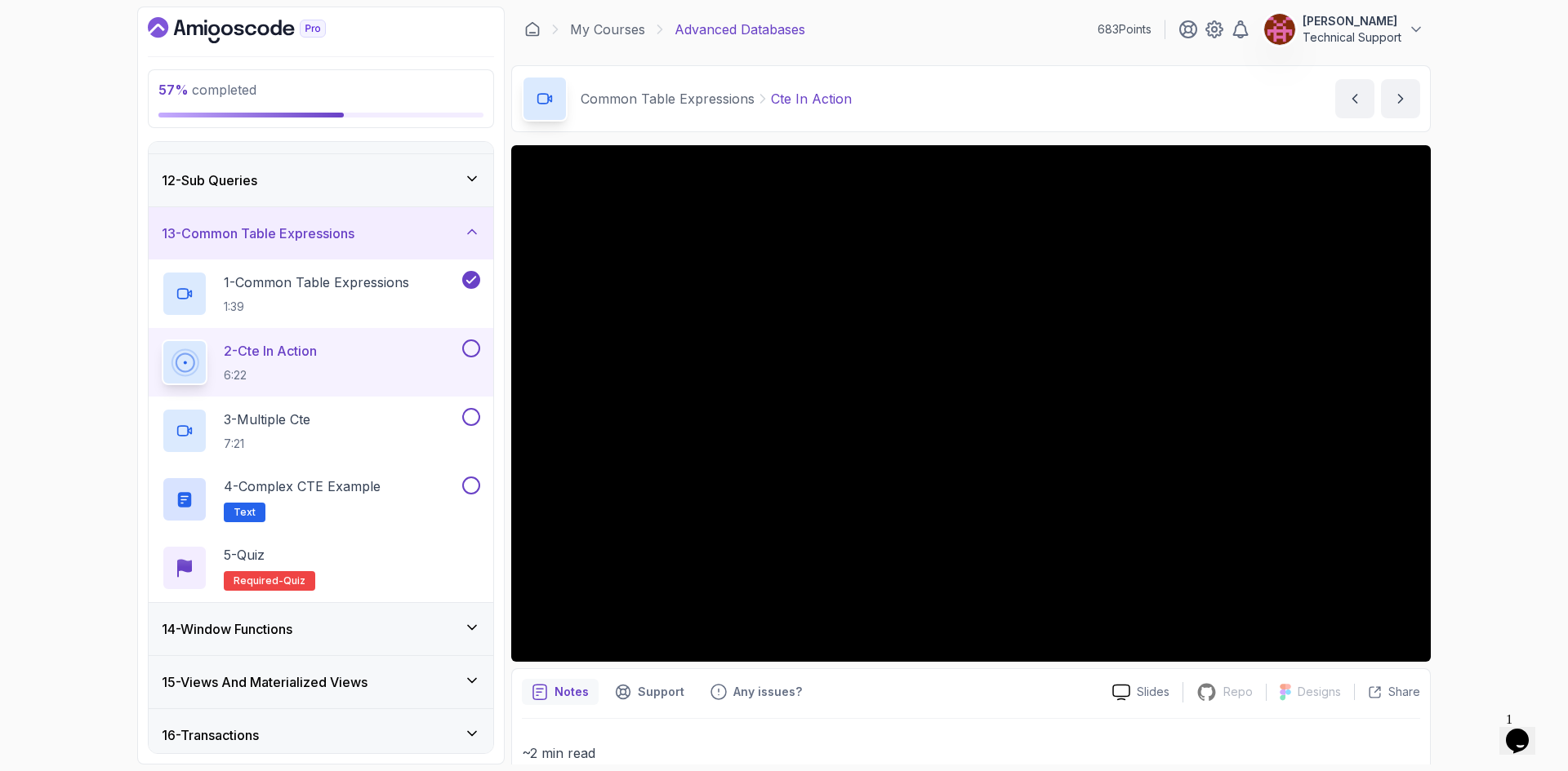
drag, startPoint x: 1476, startPoint y: 458, endPoint x: 1484, endPoint y: 503, distance: 45.7
click at [1484, 503] on div "57 % completed 1 - Intro 2 - Schemas 3 - Advanced Data Types 4 - Working With D…" at bounding box center [784, 386] width 1568 height 771
click at [1495, 370] on div "57 % completed 1 - Intro 2 - Schemas 3 - Advanced Data Types 4 - Working With D…" at bounding box center [784, 386] width 1568 height 771
drag, startPoint x: 1433, startPoint y: 360, endPoint x: 1494, endPoint y: 377, distance: 63.3
click at [1494, 377] on div "57 % completed 1 - Intro 2 - Schemas 3 - Advanced Data Types 4 - Working With D…" at bounding box center [784, 386] width 1568 height 771
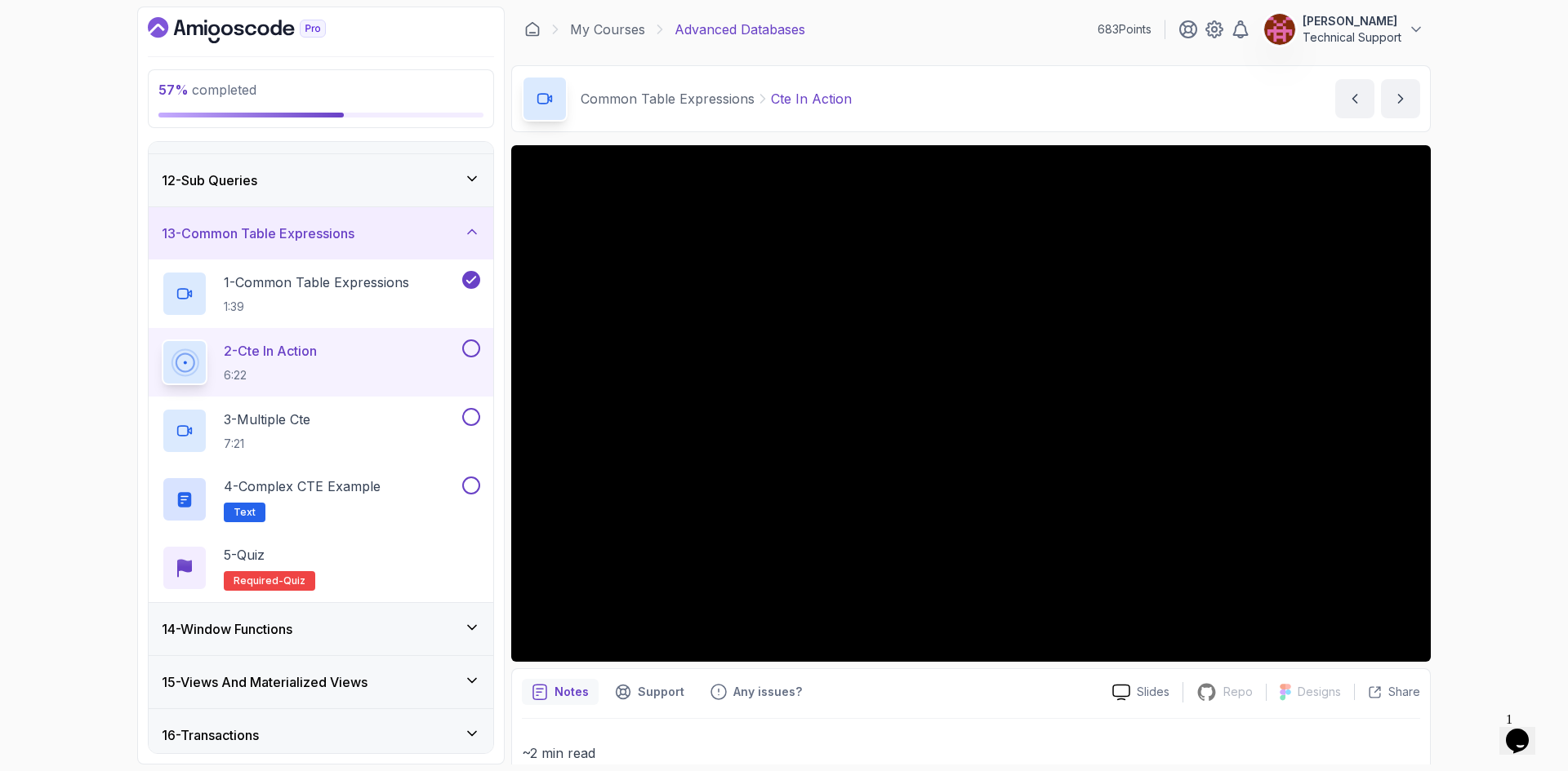
drag, startPoint x: 1459, startPoint y: 376, endPoint x: 1473, endPoint y: 340, distance: 38.6
click at [1474, 339] on div "57 % completed 1 - Intro 2 - Schemas 3 - Advanced Data Types 4 - Working With D…" at bounding box center [784, 386] width 1568 height 771
click at [1492, 443] on div "57 % completed 1 - Intro 2 - Schemas 3 - Advanced Data Types 4 - Working With D…" at bounding box center [784, 386] width 1568 height 771
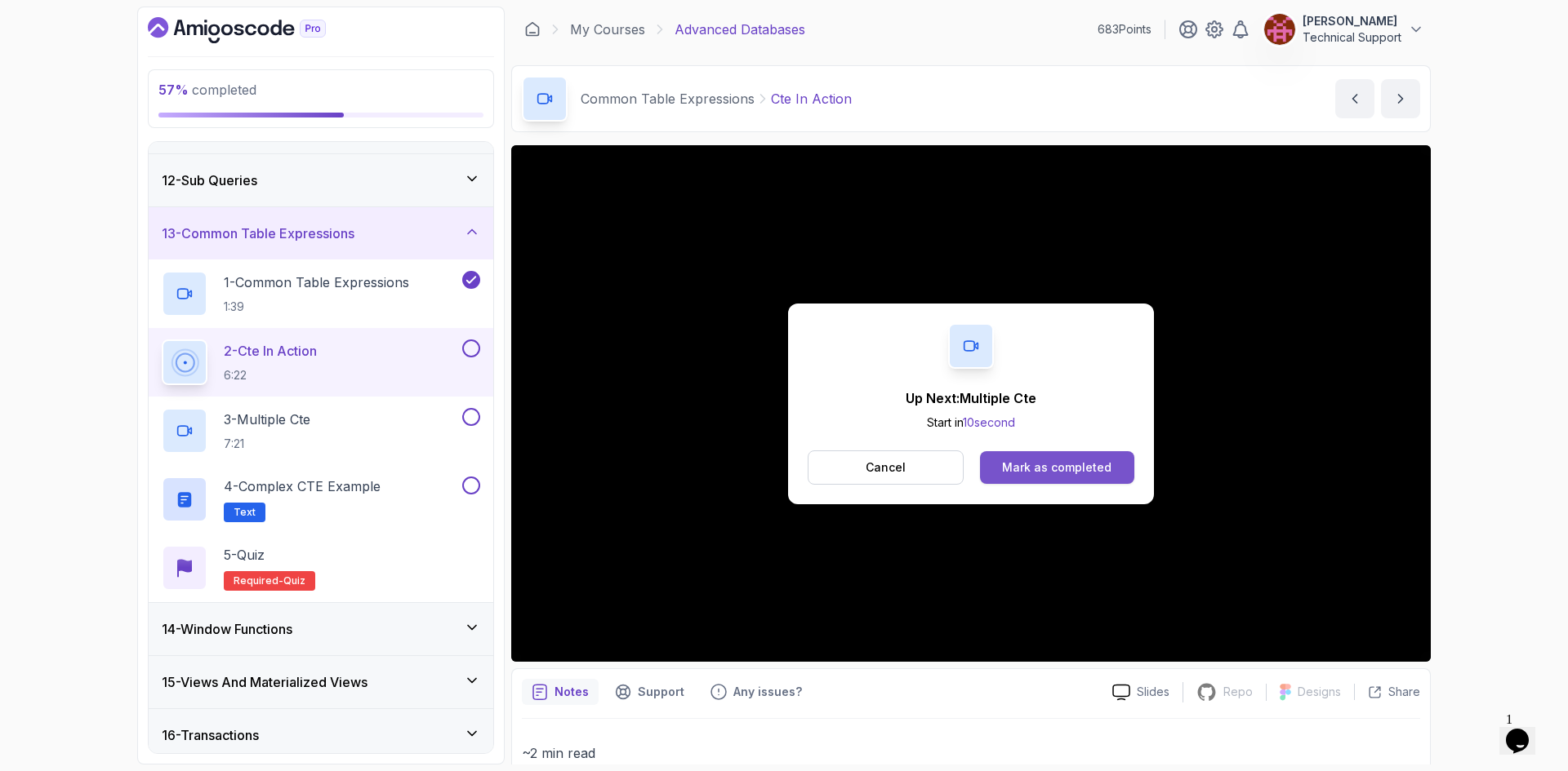
click at [1093, 471] on div "Mark as completed" at bounding box center [1057, 468] width 109 height 16
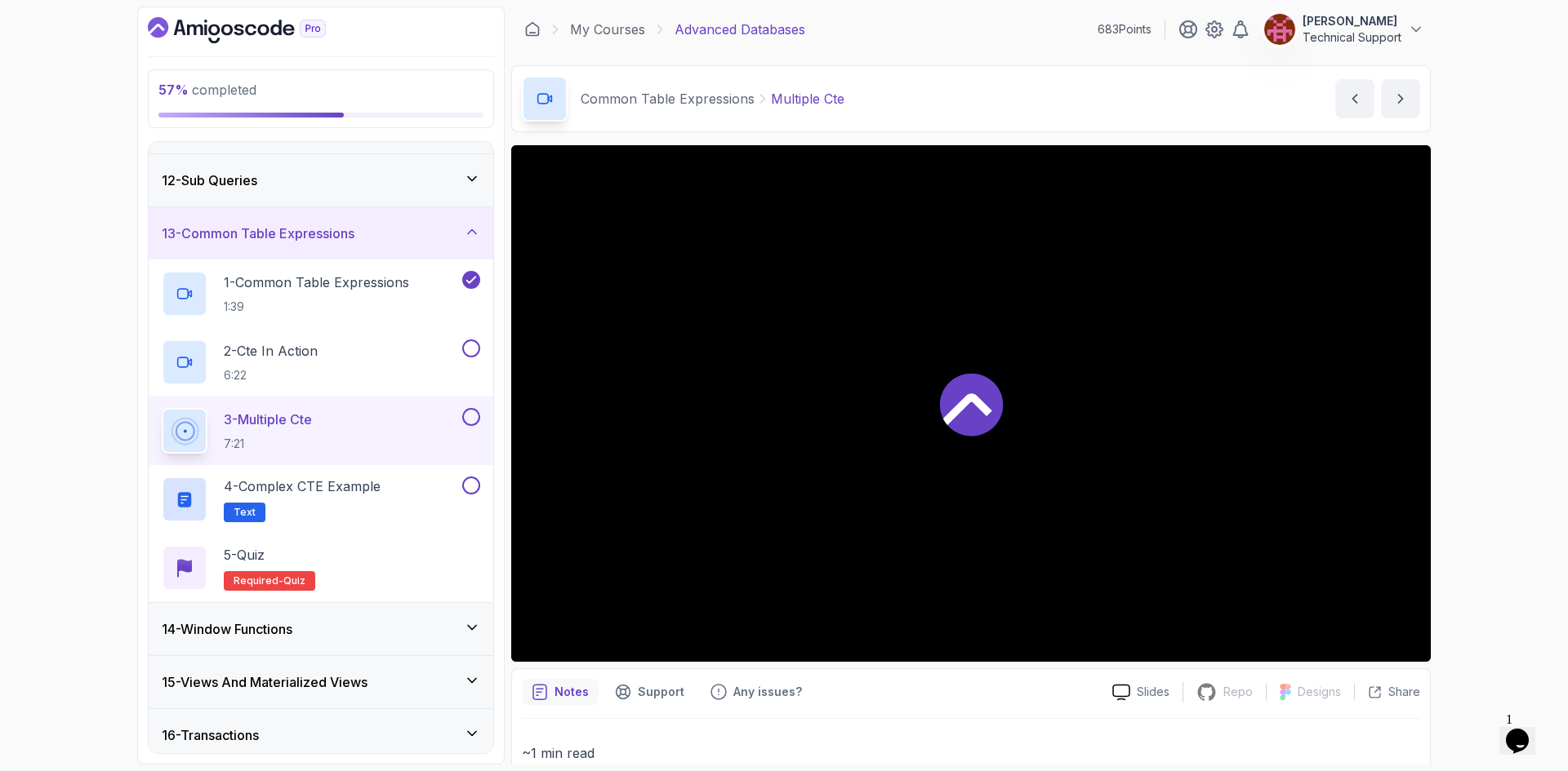
click at [1495, 436] on div "57 % completed 1 - Intro 2 - Schemas 3 - Advanced Data Types 4 - Working With D…" at bounding box center [784, 386] width 1568 height 771
click at [1490, 431] on div "57 % completed 1 - Intro 2 - Schemas 3 - Advanced Data Types 4 - Working With D…" at bounding box center [784, 386] width 1568 height 771
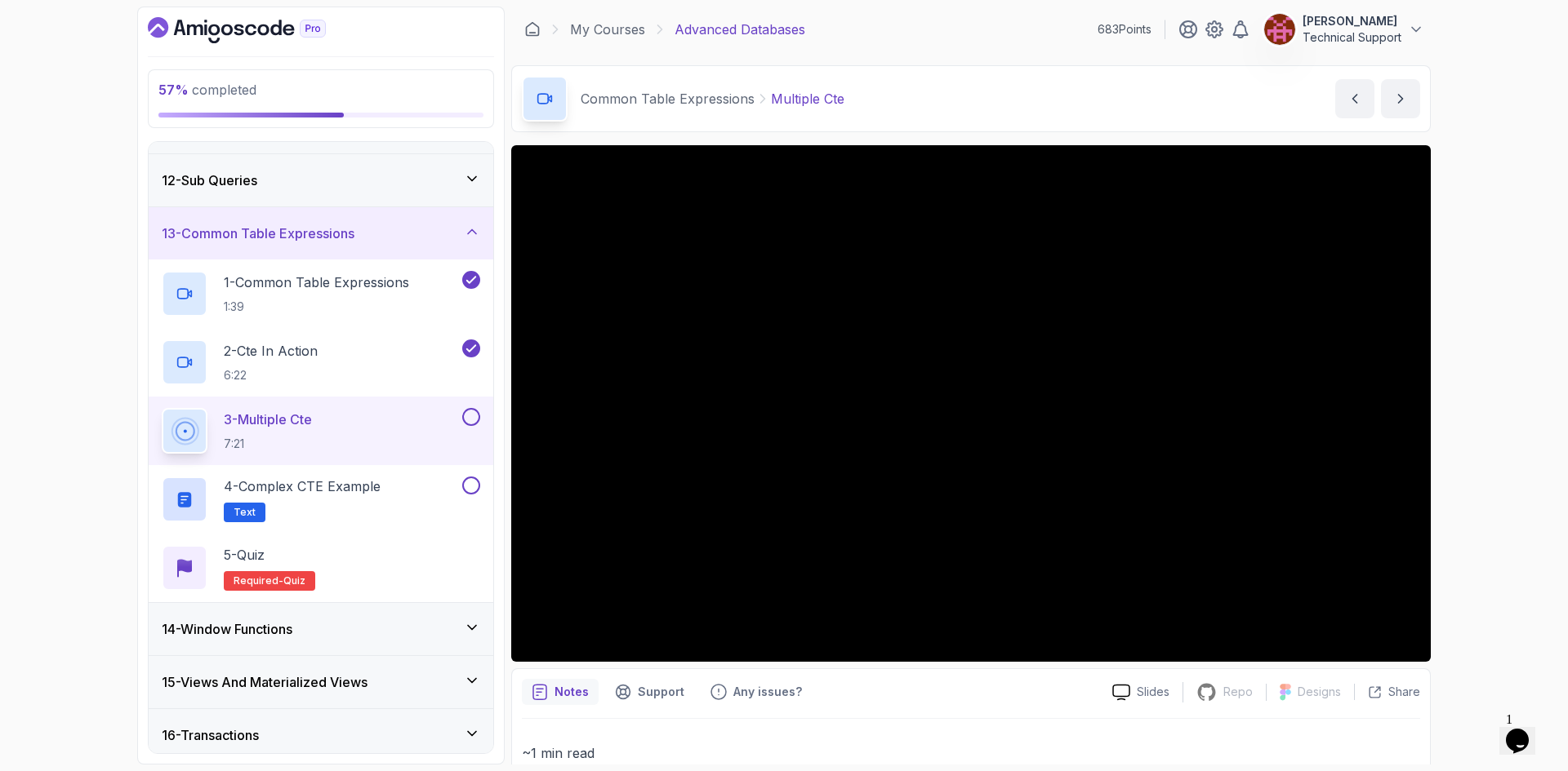
click at [1486, 435] on div "57 % completed 1 - Intro 2 - Schemas 3 - Advanced Data Types 4 - Working With D…" at bounding box center [784, 386] width 1568 height 771
click at [1462, 440] on div "57 % completed 1 - Intro 2 - Schemas 3 - Advanced Data Types 4 - Working With D…" at bounding box center [784, 386] width 1568 height 771
click at [1504, 440] on div "57 % completed 1 - Intro 2 - Schemas 3 - Advanced Data Types 4 - Working With D…" at bounding box center [784, 386] width 1568 height 771
click at [1492, 422] on div "57 % completed 1 - Intro 2 - Schemas 3 - Advanced Data Types 4 - Working With D…" at bounding box center [784, 386] width 1568 height 771
click at [1471, 439] on div "57 % completed 1 - Intro 2 - Schemas 3 - Advanced Data Types 4 - Working With D…" at bounding box center [784, 386] width 1568 height 771
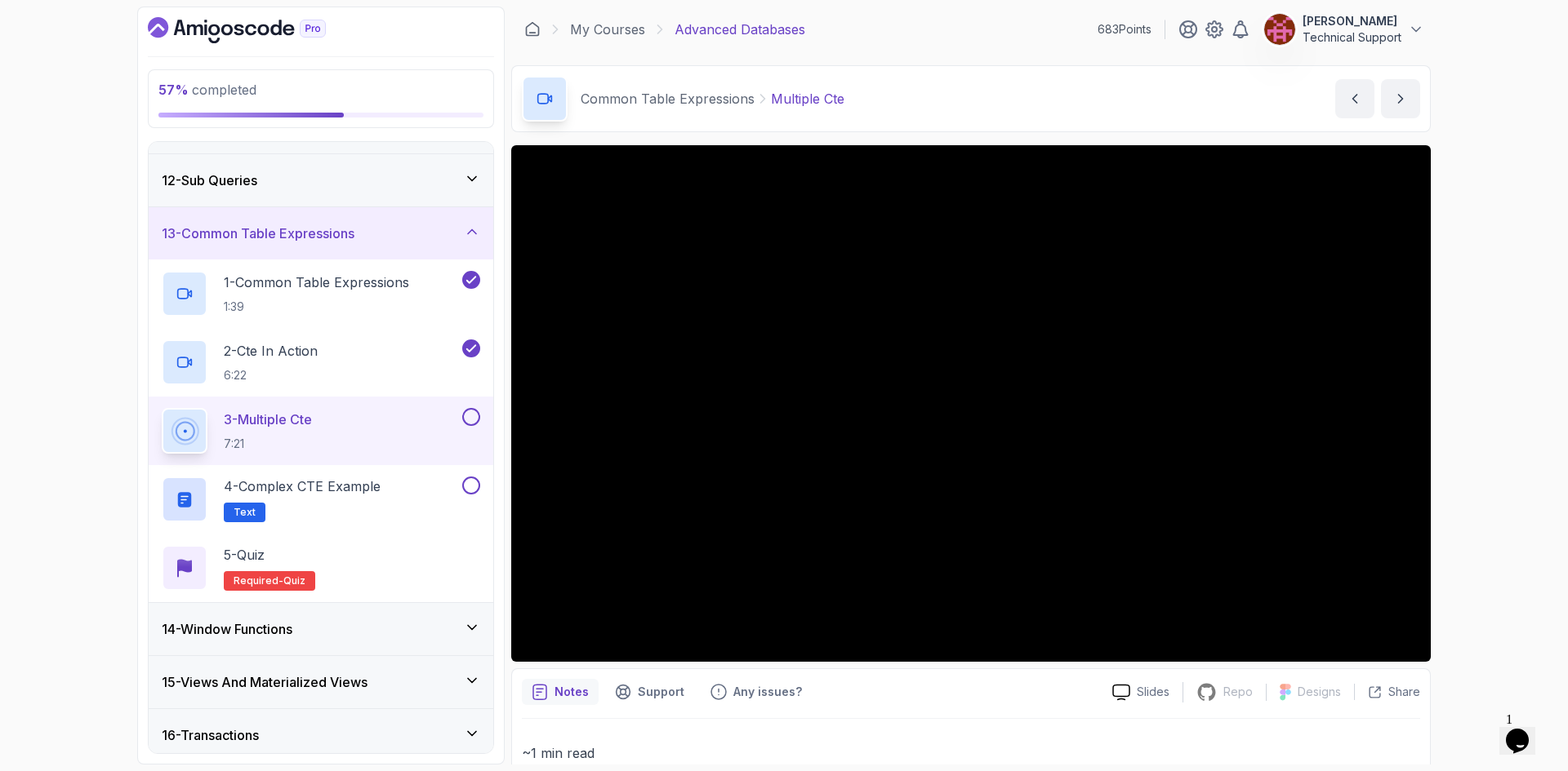
click at [1462, 431] on div "57 % completed 1 - Intro 2 - Schemas 3 - Advanced Data Types 4 - Working With D…" at bounding box center [784, 386] width 1568 height 771
click at [1440, 424] on div "57 % completed 1 - Intro 2 - Schemas 3 - Advanced Data Types 4 - Working With D…" at bounding box center [784, 386] width 1568 height 771
click at [1507, 411] on div "57 % completed 1 - Intro 2 - Schemas 3 - Advanced Data Types 4 - Working With D…" at bounding box center [784, 386] width 1568 height 771
click at [1484, 402] on div "57 % completed 1 - Intro 2 - Schemas 3 - Advanced Data Types 4 - Working With D…" at bounding box center [784, 386] width 1568 height 771
click at [1488, 435] on div "57 % completed 1 - Intro 2 - Schemas 3 - Advanced Data Types 4 - Working With D…" at bounding box center [784, 386] width 1568 height 771
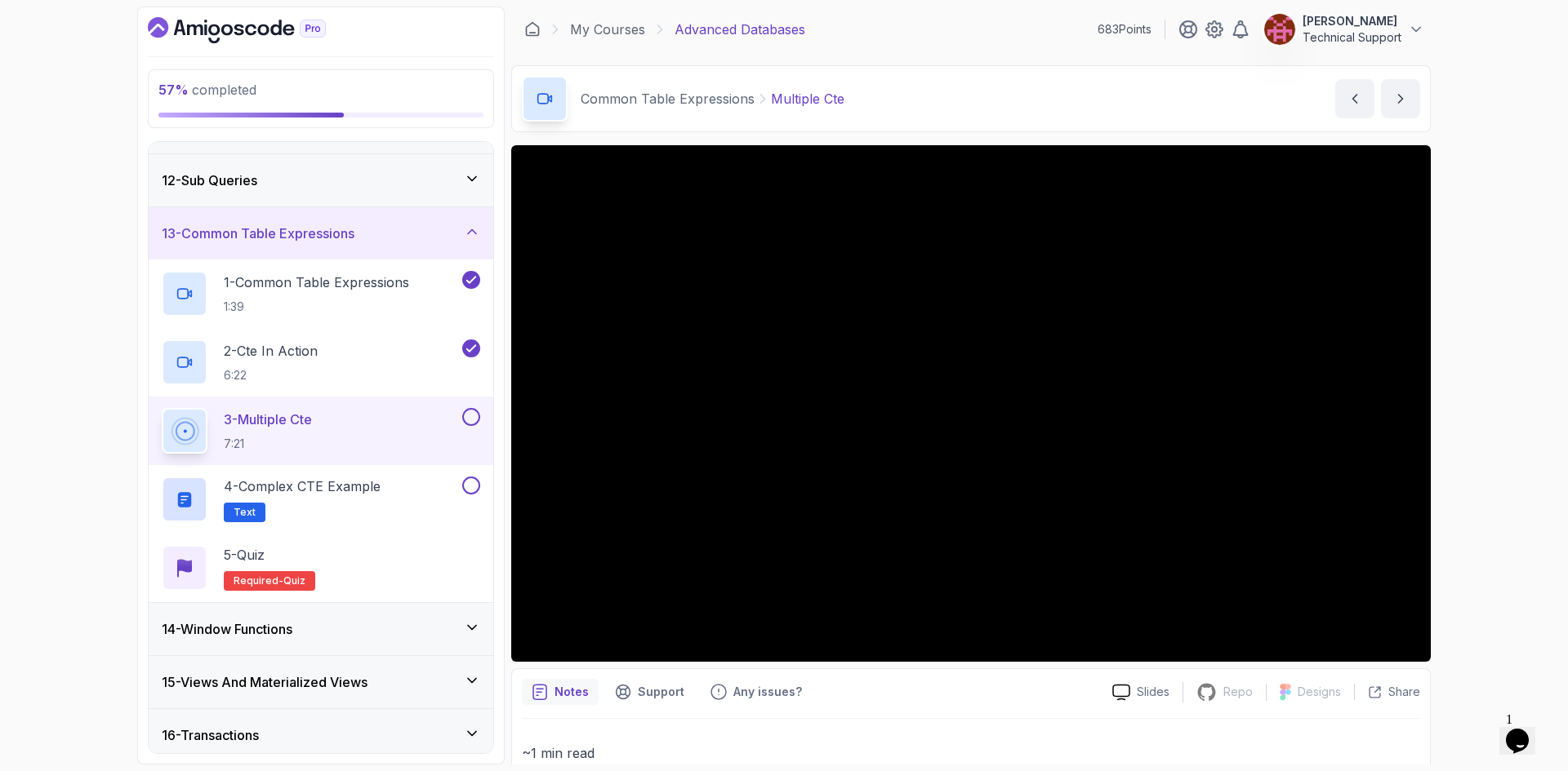
click at [1441, 437] on div "57 % completed 1 - Intro 2 - Schemas 3 - Advanced Data Types 4 - Working With D…" at bounding box center [784, 386] width 1568 height 771
click at [1462, 427] on div "57 % completed 1 - Intro 2 - Schemas 3 - Advanced Data Types 4 - Working With D…" at bounding box center [784, 386] width 1568 height 771
drag, startPoint x: 1456, startPoint y: 423, endPoint x: 1495, endPoint y: 502, distance: 88.1
click at [1495, 502] on div "57 % completed 1 - Intro 2 - Schemas 3 - Advanced Data Types 4 - Working With D…" at bounding box center [784, 386] width 1568 height 771
click at [1457, 448] on div "57 % completed 1 - Intro 2 - Schemas 3 - Advanced Data Types 4 - Working With D…" at bounding box center [784, 386] width 1568 height 771
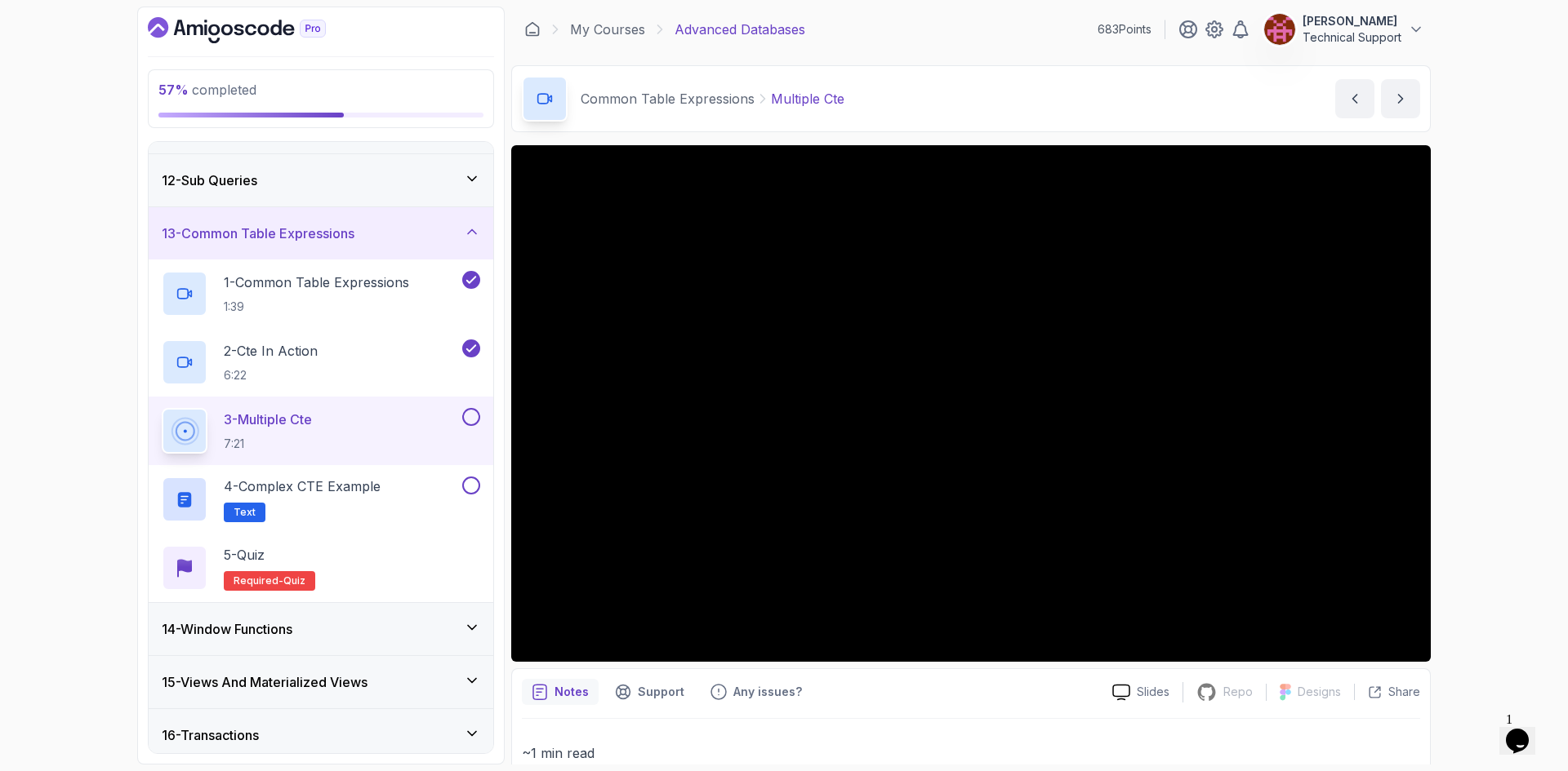
click at [1461, 366] on div "57 % completed 1 - Intro 2 - Schemas 3 - Advanced Data Types 4 - Working With D…" at bounding box center [784, 386] width 1568 height 771
click at [1460, 417] on div "57 % completed 1 - Intro 2 - Schemas 3 - Advanced Data Types 4 - Working With D…" at bounding box center [784, 386] width 1568 height 771
click at [1520, 430] on div "57 % completed 1 - Intro 2 - Schemas 3 - Advanced Data Types 4 - Working With D…" at bounding box center [784, 386] width 1568 height 771
click at [1446, 437] on div "57 % completed 1 - Intro 2 - Schemas 3 - Advanced Data Types 4 - Working With D…" at bounding box center [784, 386] width 1568 height 771
click at [1463, 414] on div "57 % completed 1 - Intro 2 - Schemas 3 - Advanced Data Types 4 - Working With D…" at bounding box center [784, 386] width 1568 height 771
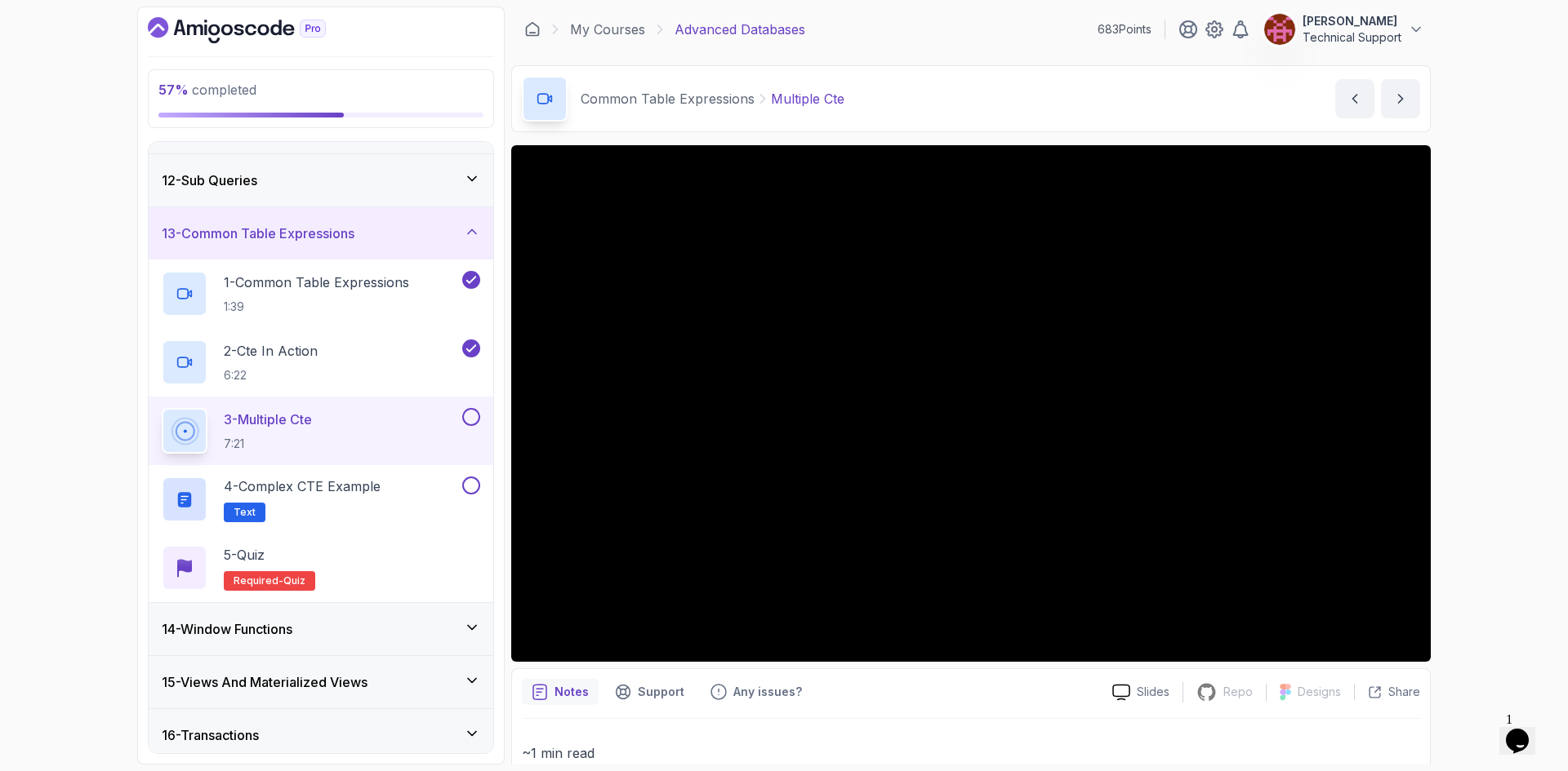
click at [1454, 436] on div "57 % completed 1 - Intro 2 - Schemas 3 - Advanced Data Types 4 - Working With D…" at bounding box center [784, 386] width 1568 height 771
click at [1457, 512] on div "57 % completed 1 - Intro 2 - Schemas 3 - Advanced Data Types 4 - Working With D…" at bounding box center [784, 386] width 1568 height 771
click at [1489, 513] on div "57 % completed 1 - Intro 2 - Schemas 3 - Advanced Data Types 4 - Working With D…" at bounding box center [784, 386] width 1568 height 771
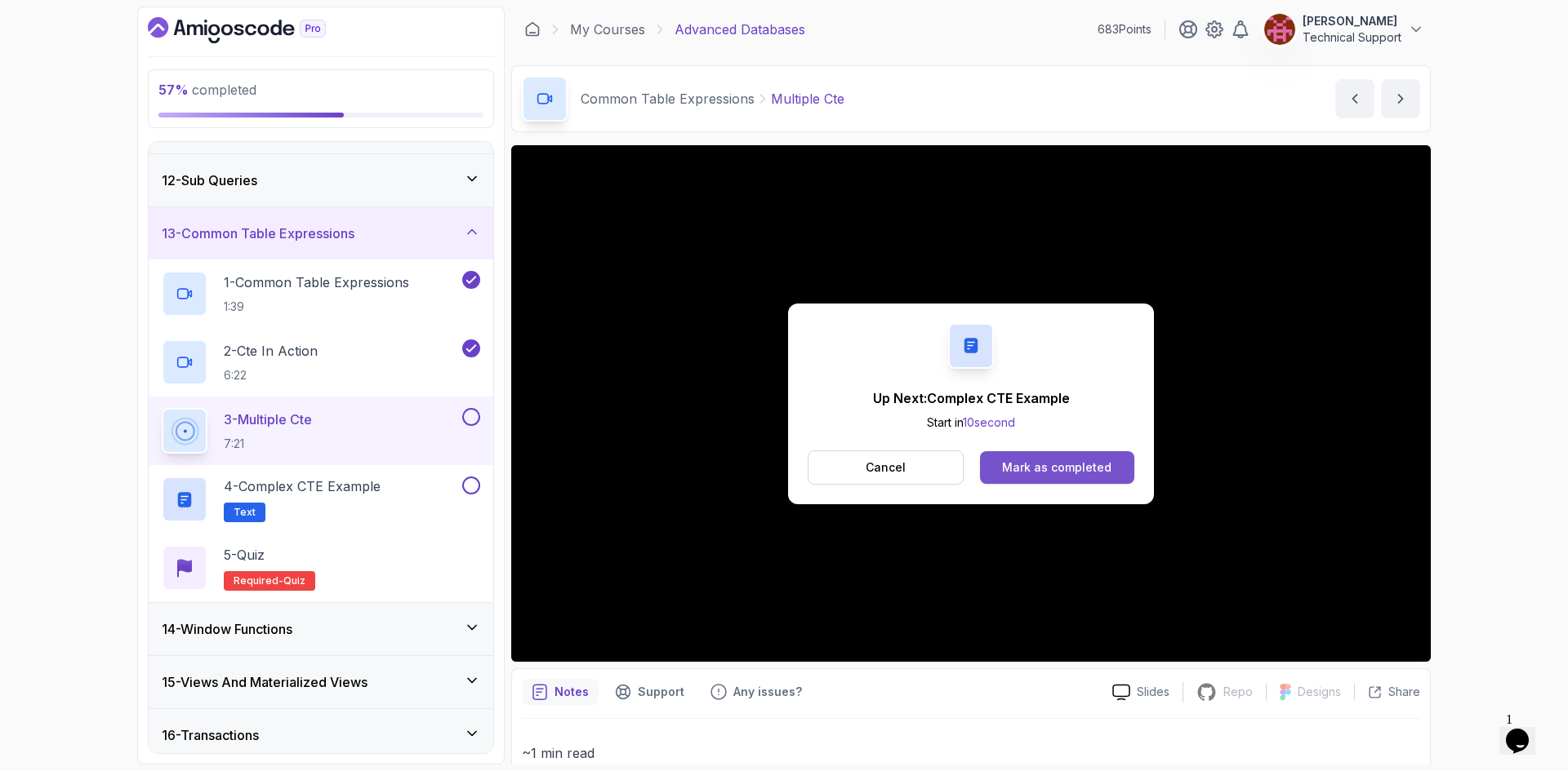
click at [1115, 458] on button "Mark as completed" at bounding box center [1058, 468] width 155 height 33
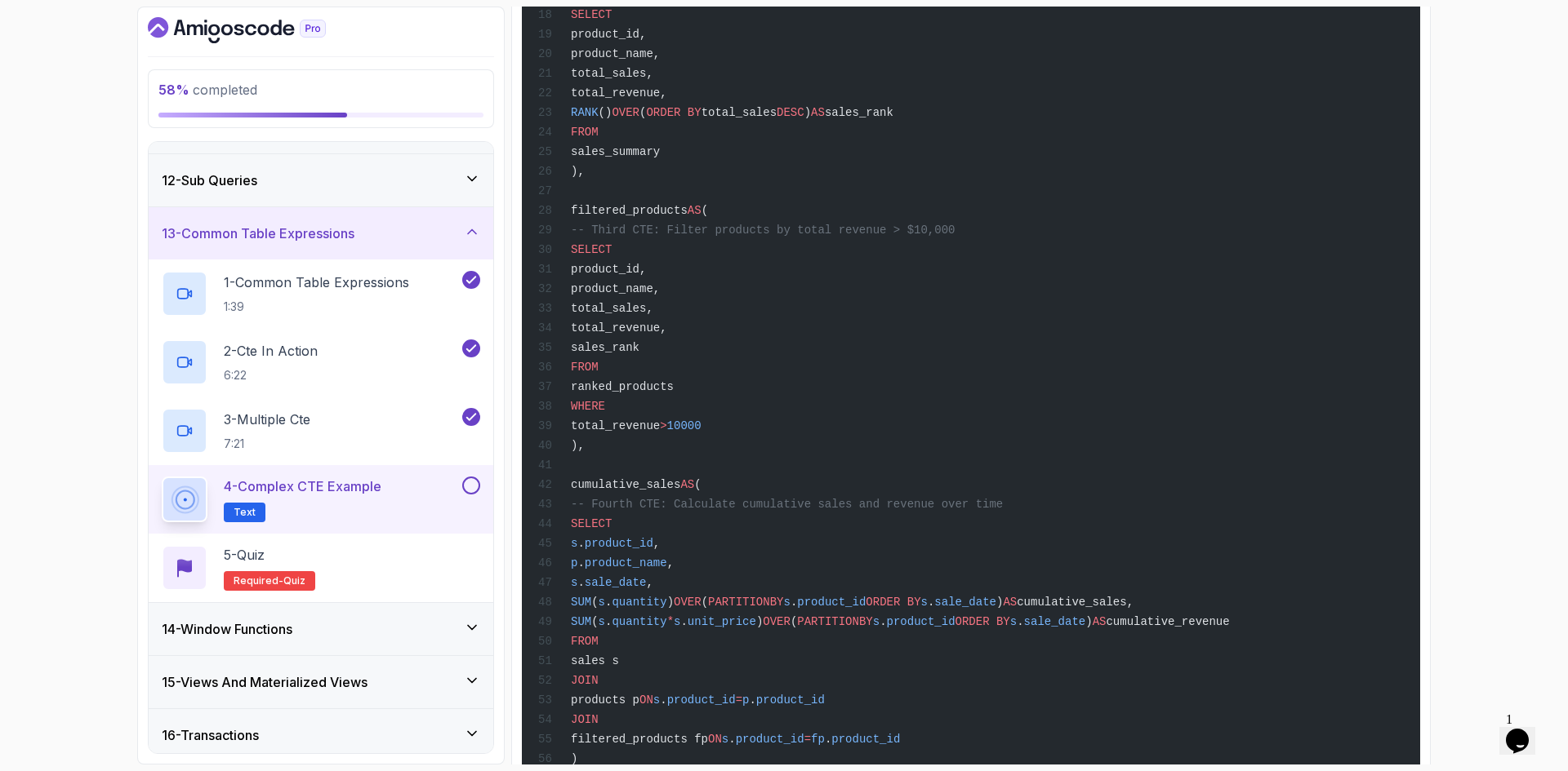
scroll to position [960, 0]
click at [473, 491] on button at bounding box center [471, 485] width 18 height 18
click at [340, 560] on div "5 - Quiz Required- quiz" at bounding box center [321, 567] width 319 height 45
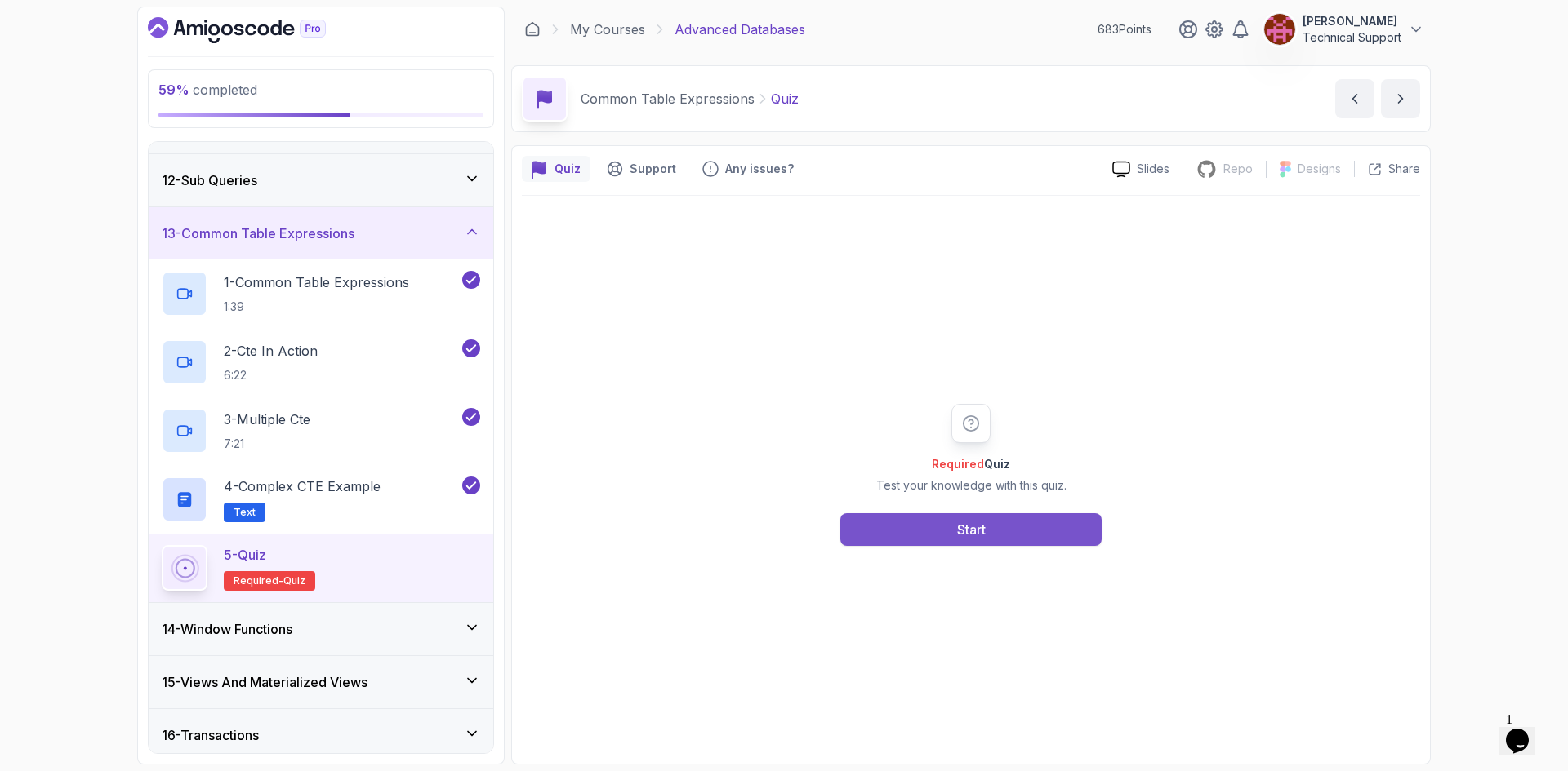
click at [912, 530] on button "Start" at bounding box center [971, 529] width 261 height 33
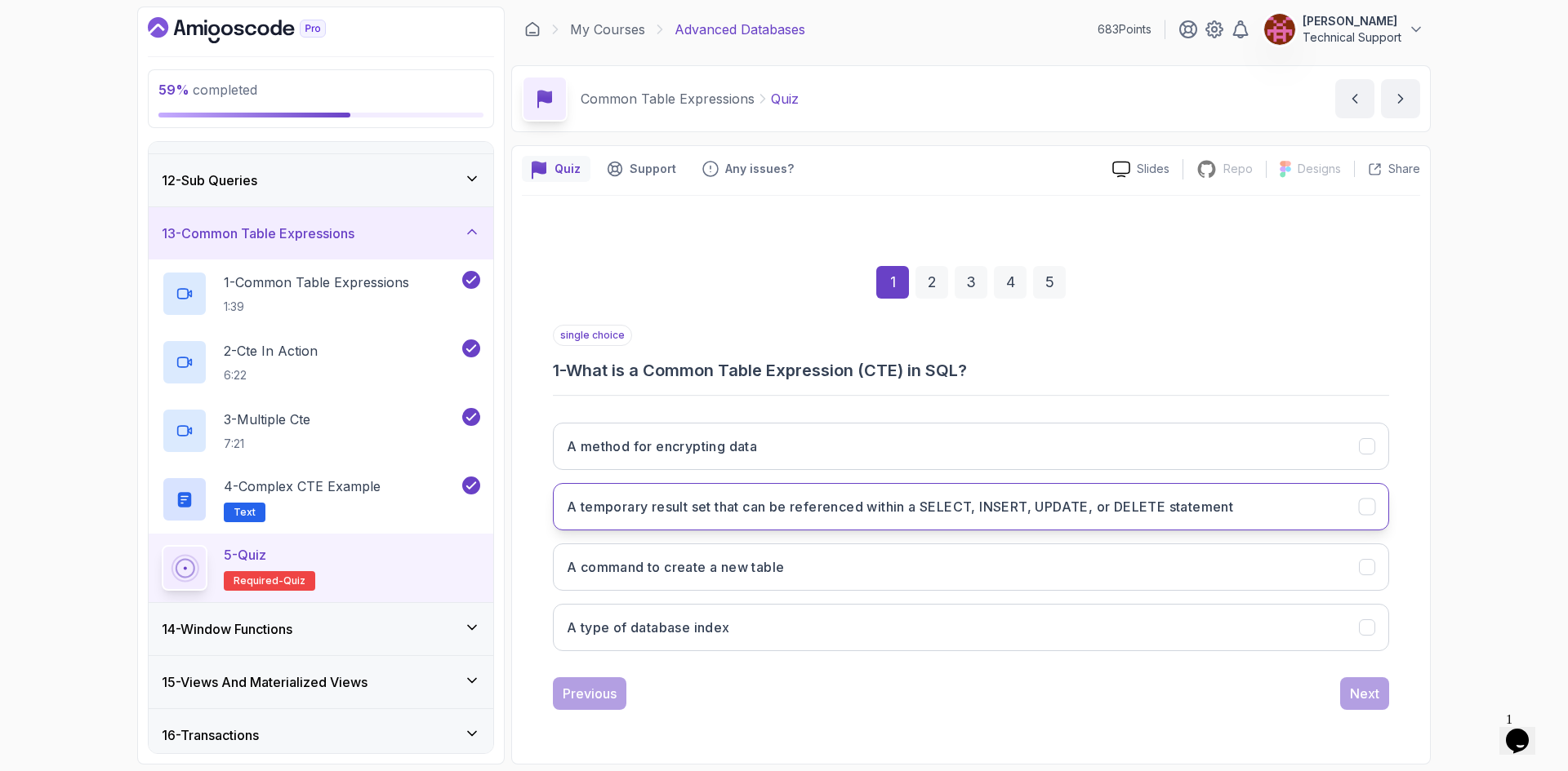
click at [930, 514] on h3 "A temporary result set that can be referenced within a SELECT, INSERT, UPDATE, …" at bounding box center [899, 507] width 666 height 19
click at [1357, 698] on div "Next" at bounding box center [1365, 694] width 29 height 19
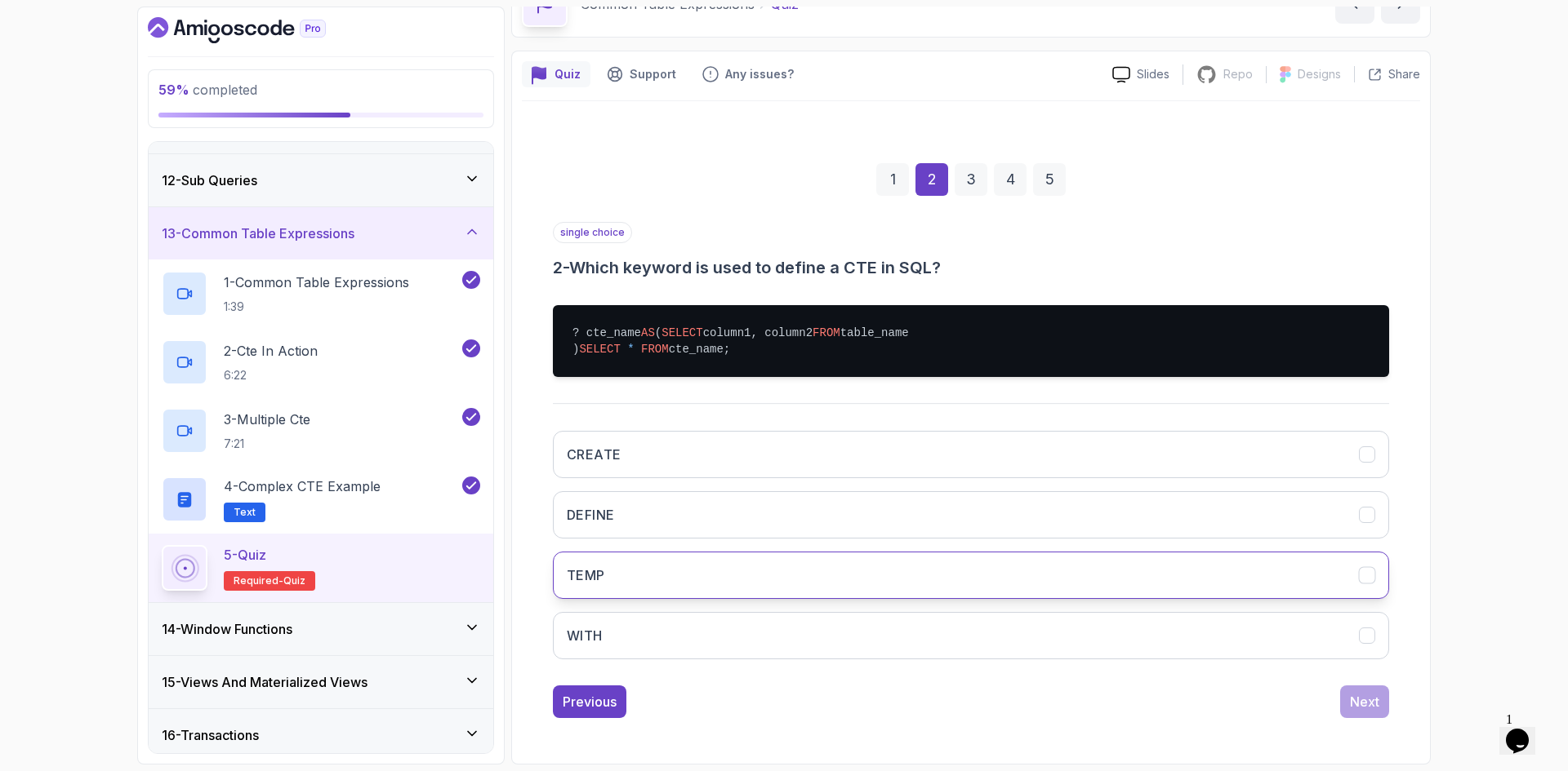
scroll to position [128, 0]
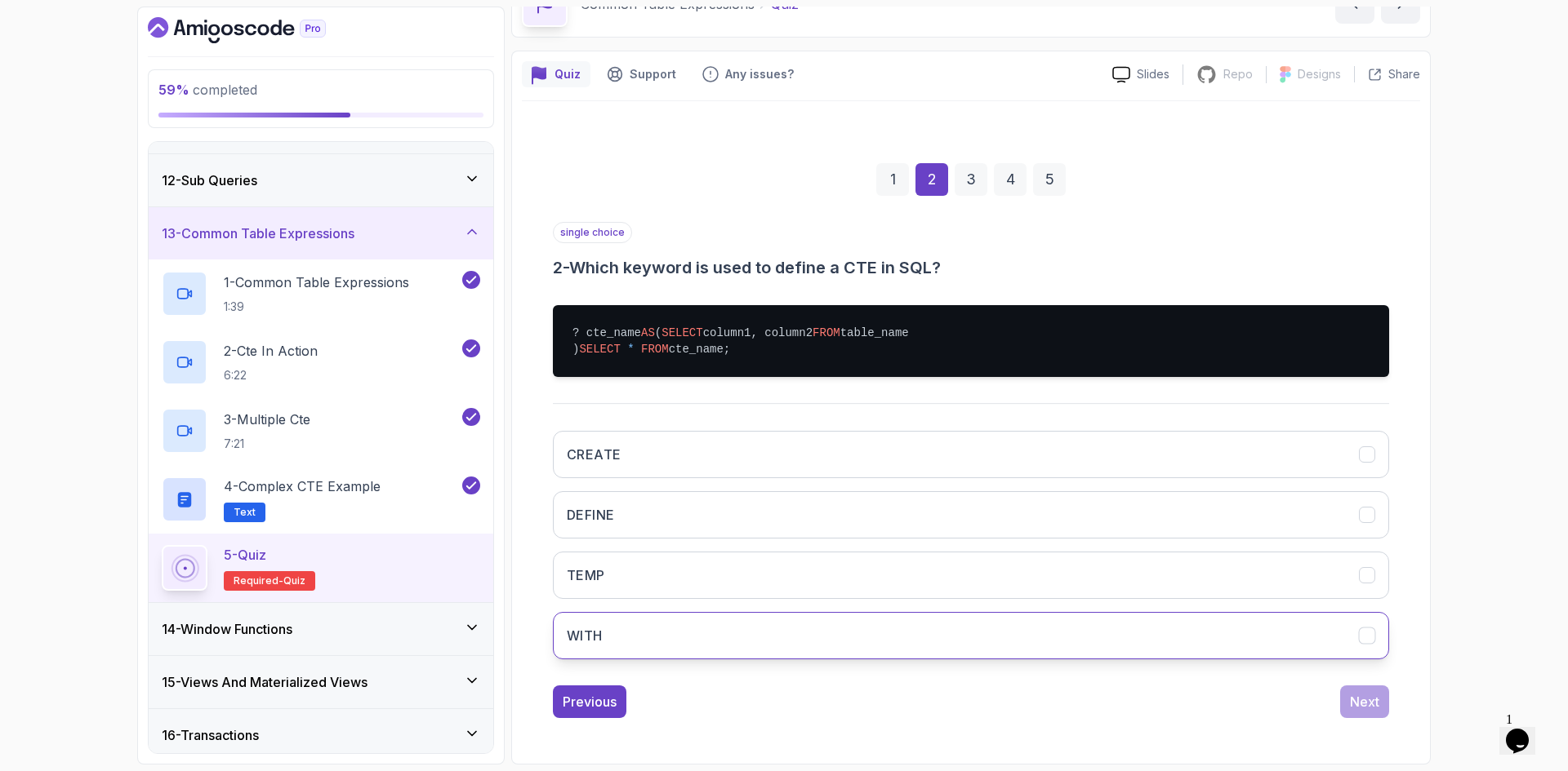
click at [684, 629] on button "WITH" at bounding box center [971, 636] width 836 height 47
click at [1396, 717] on div "1 2 3 4 5 single choice 2 - Which keyword is used to define a CTE in SQL? ? cte…" at bounding box center [971, 427] width 898 height 608
click at [1364, 706] on div "Next" at bounding box center [1365, 702] width 29 height 19
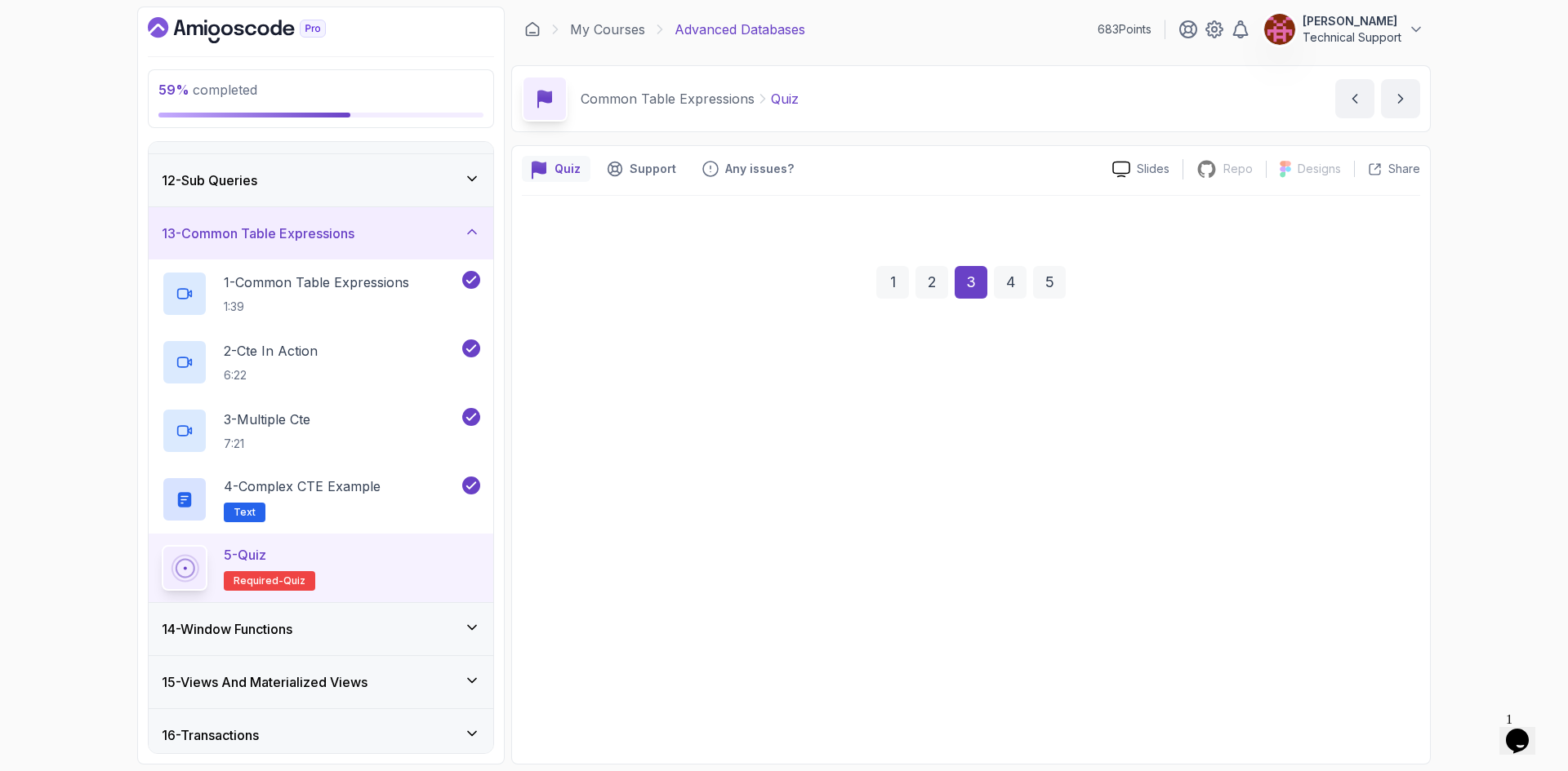
scroll to position [0, 0]
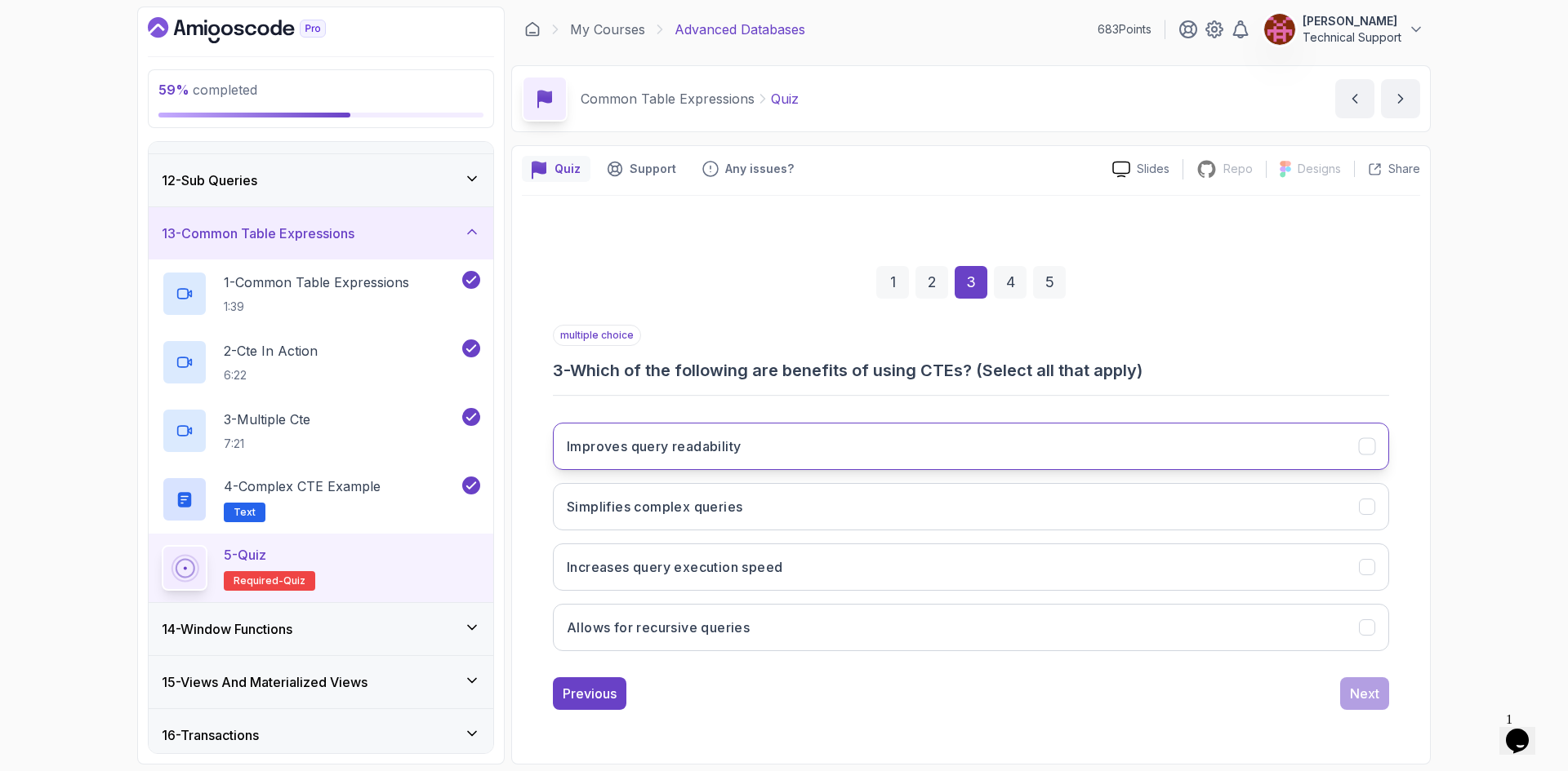
click at [690, 448] on h3 "Improves query readability" at bounding box center [653, 446] width 174 height 19
click at [672, 516] on h3 "Simplifies complex queries" at bounding box center [654, 507] width 176 height 19
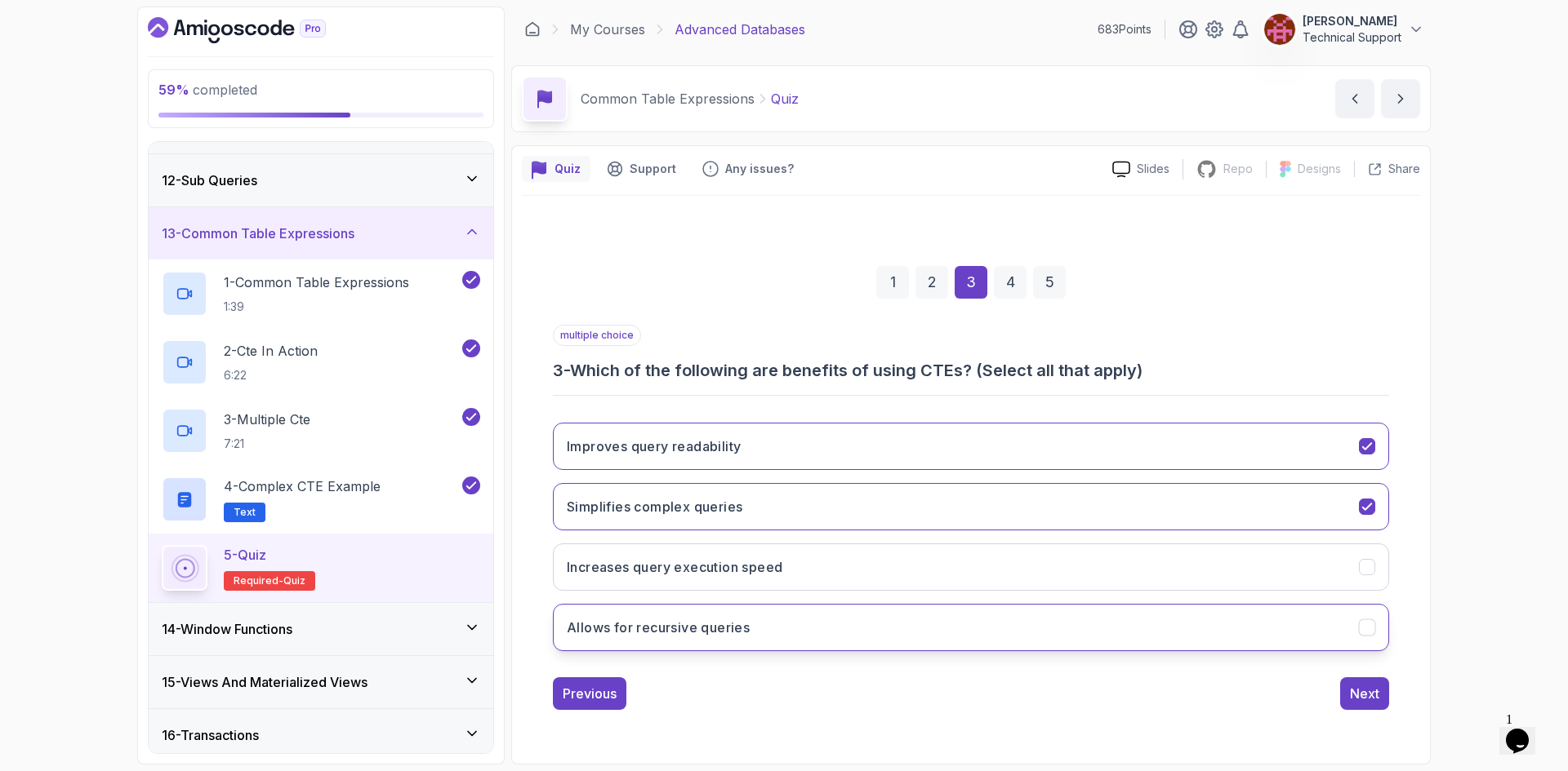
click at [686, 642] on button "Allows for recursive queries" at bounding box center [971, 627] width 836 height 47
click at [1390, 710] on div "1 2 3 4 5 multiple choice 3 - Which of the following are benefits of using CTEs…" at bounding box center [971, 475] width 898 height 497
click at [1384, 698] on button "Next" at bounding box center [1365, 694] width 49 height 33
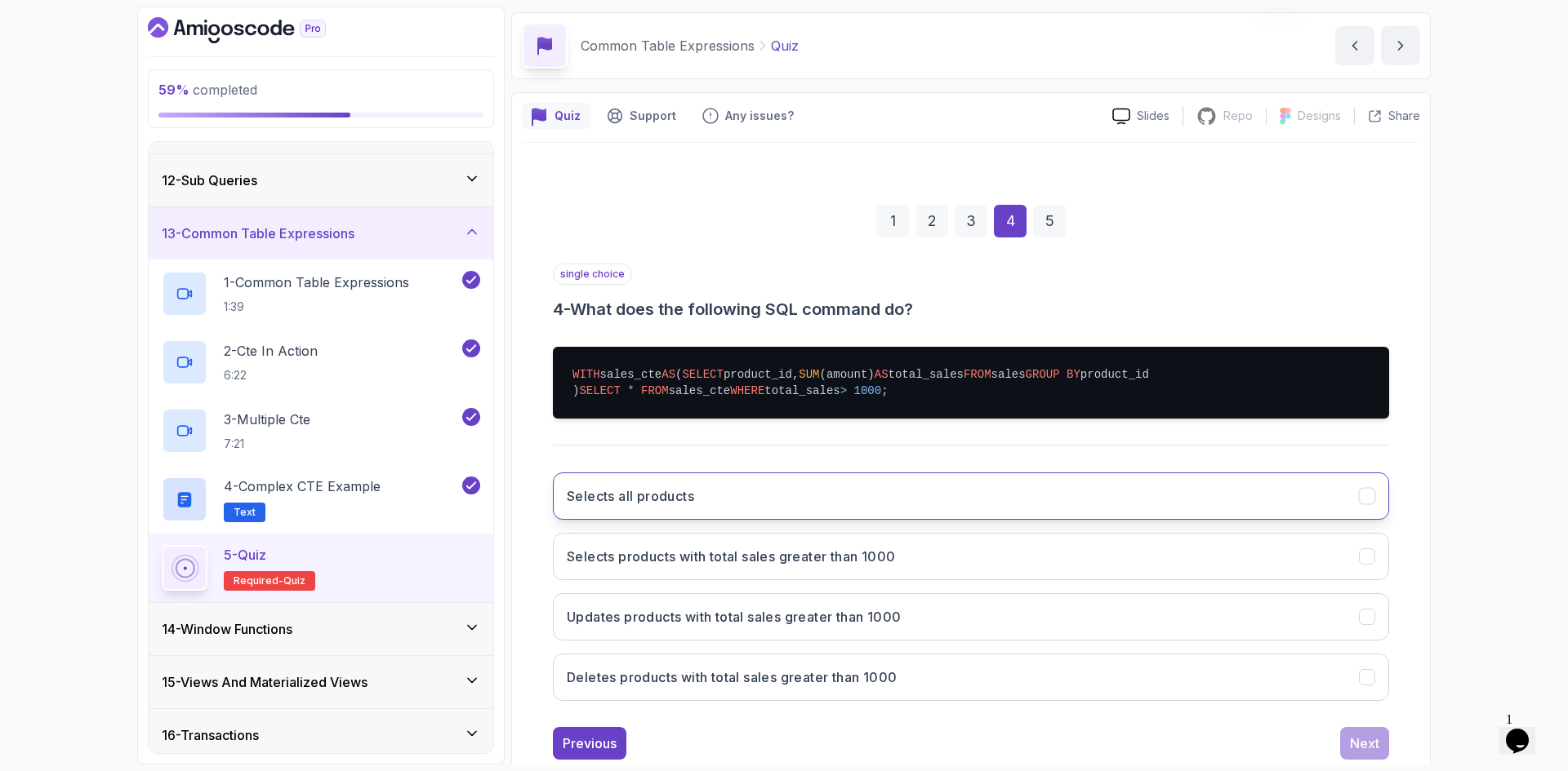
scroll to position [128, 0]
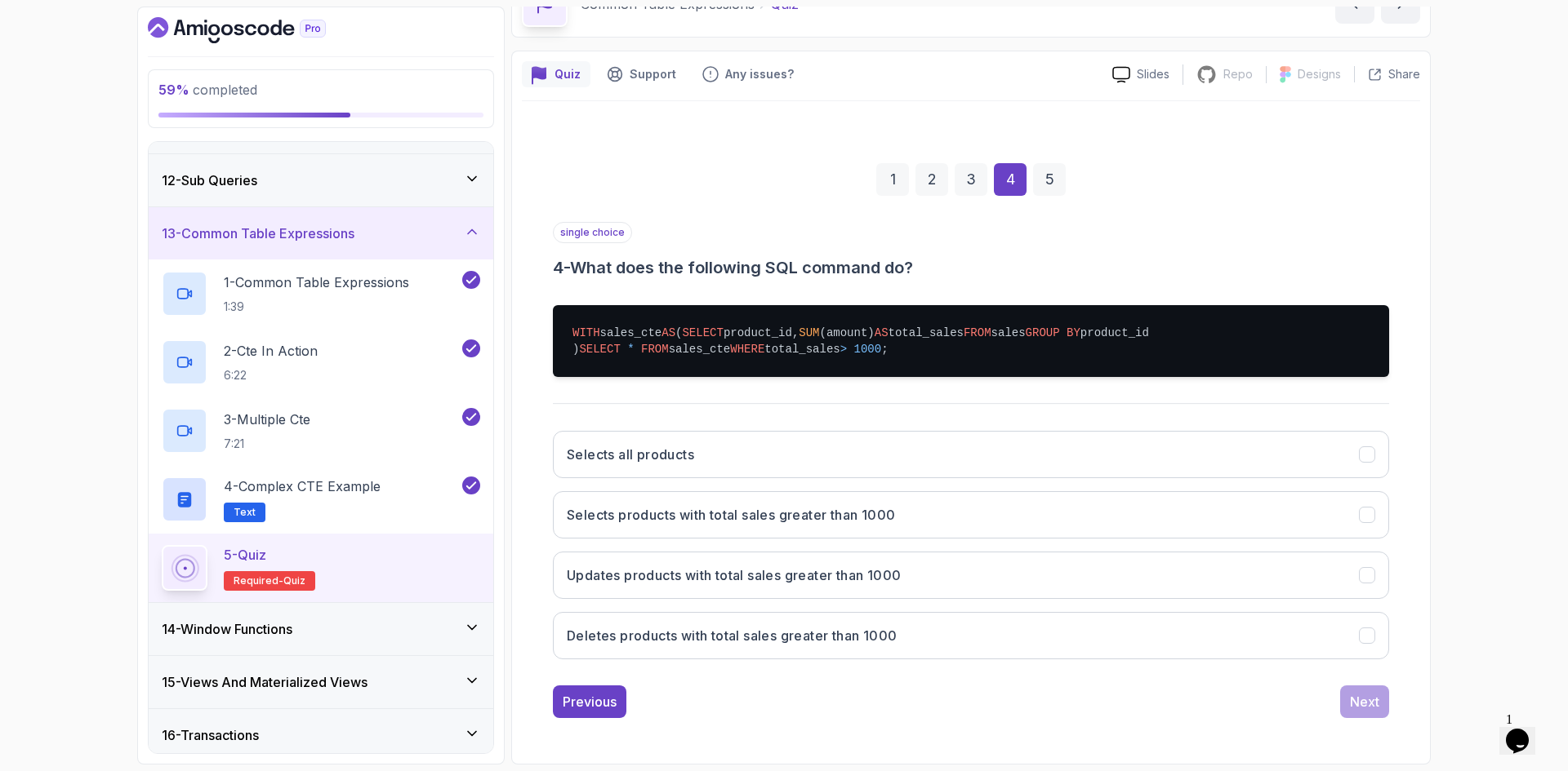
drag, startPoint x: 623, startPoint y: 326, endPoint x: 608, endPoint y: 346, distance: 25.0
click at [608, 346] on span "SELECT" at bounding box center [599, 350] width 41 height 14
drag, startPoint x: 608, startPoint y: 346, endPoint x: 597, endPoint y: 367, distance: 23.7
click at [597, 367] on pre "WITH sales_cte AS ( SELECT product_id, SUM (amount) AS total_sales FROM sales G…" at bounding box center [971, 341] width 836 height 71
drag, startPoint x: 597, startPoint y: 367, endPoint x: 580, endPoint y: 378, distance: 20.2
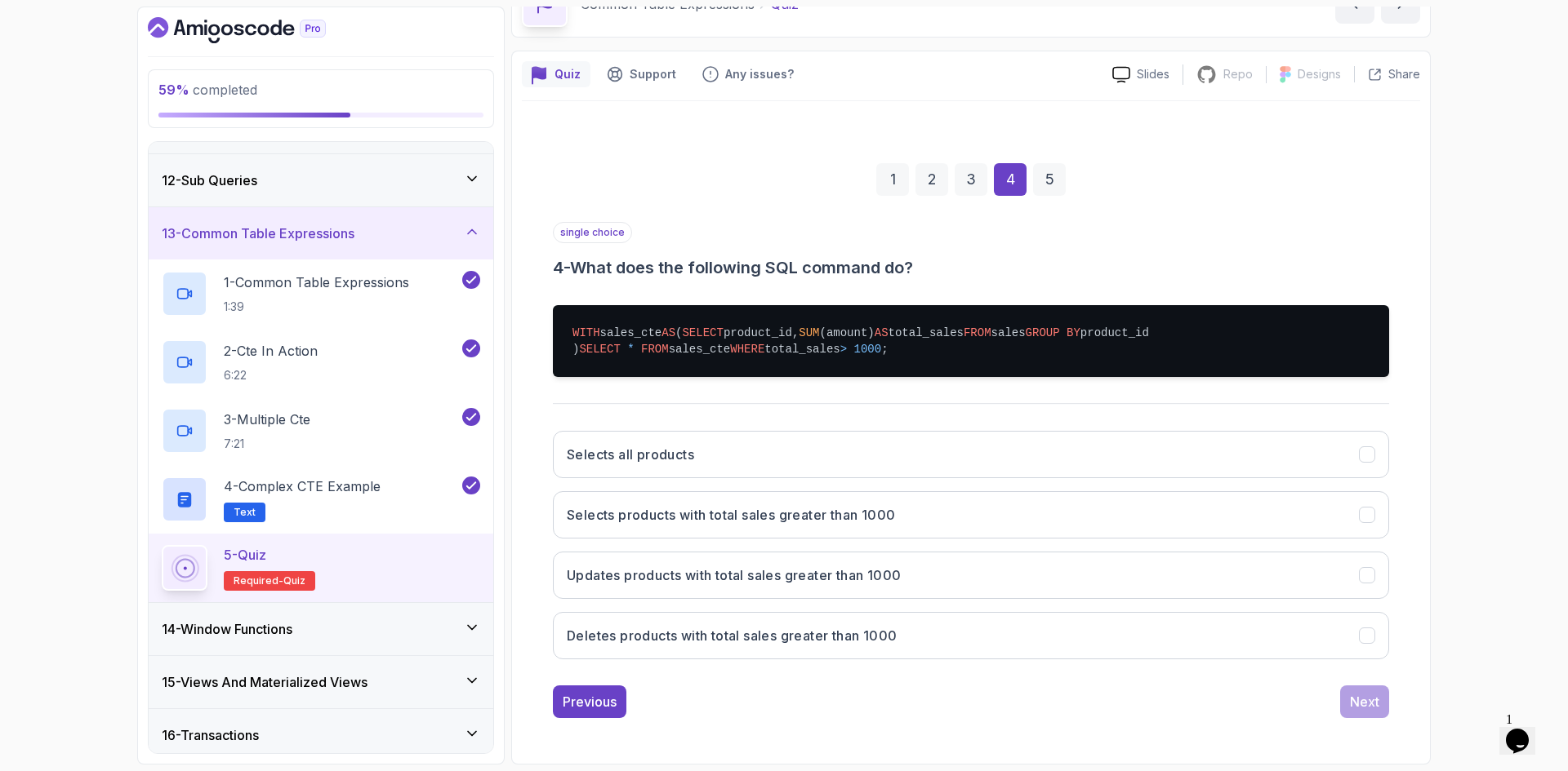
click at [580, 378] on div "WITH sales_cte AS ( SELECT product_id, SUM (amount) AS total_sales FROM sales G…" at bounding box center [971, 340] width 836 height 98
click at [668, 360] on pre "WITH sales_cte AS ( SELECT product_id, SUM (amount) AS total_sales FROM sales G…" at bounding box center [971, 341] width 836 height 71
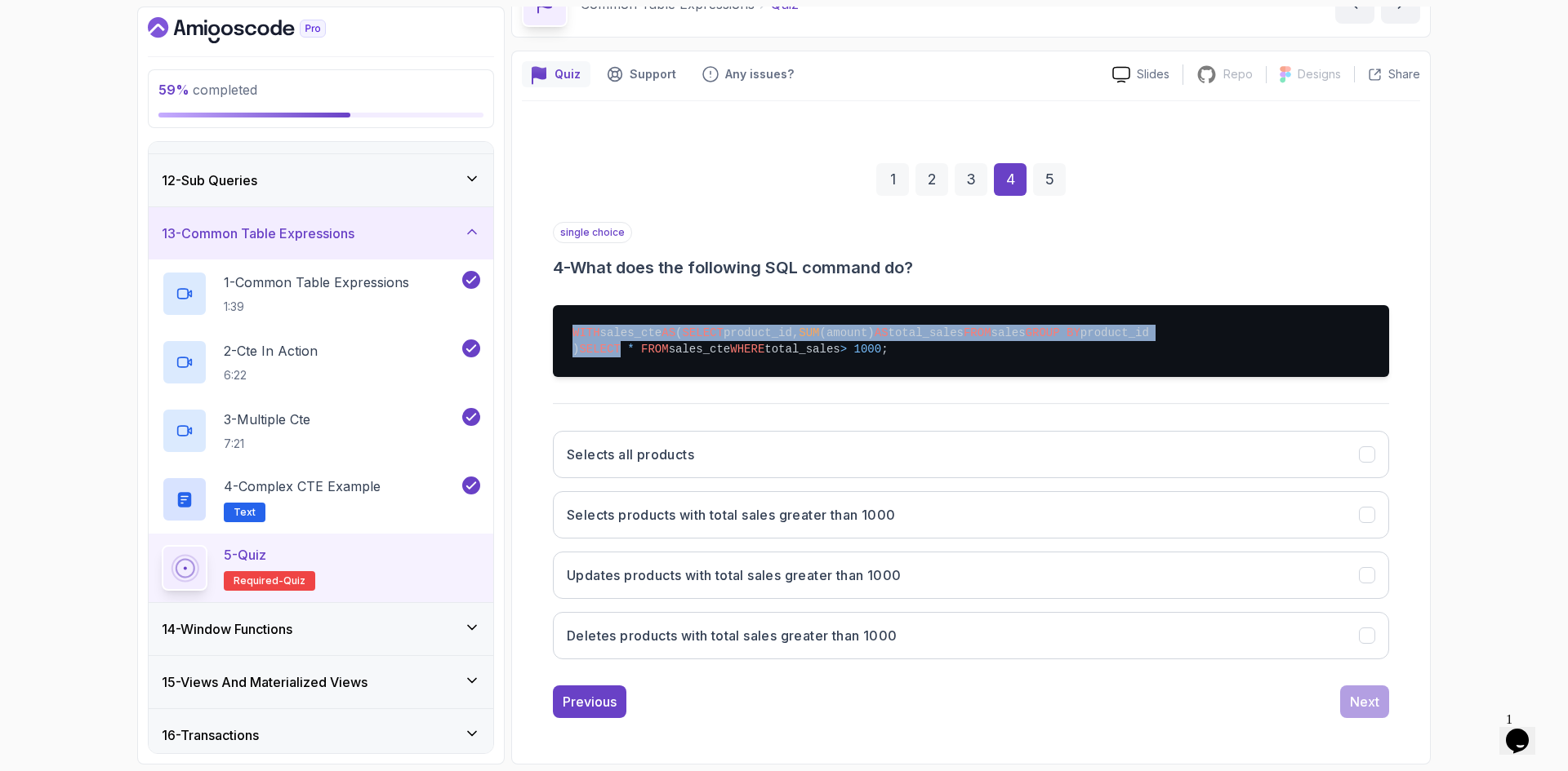
drag, startPoint x: 666, startPoint y: 360, endPoint x: 604, endPoint y: 392, distance: 69.8
click at [605, 390] on div "single choice 4 - What does the following SQL command do? WITH sales_cte AS ( S…" at bounding box center [971, 447] width 836 height 450
click at [625, 377] on pre "WITH sales_cte AS ( SELECT product_id, SUM (amount) AS total_sales FROM sales G…" at bounding box center [971, 341] width 836 height 71
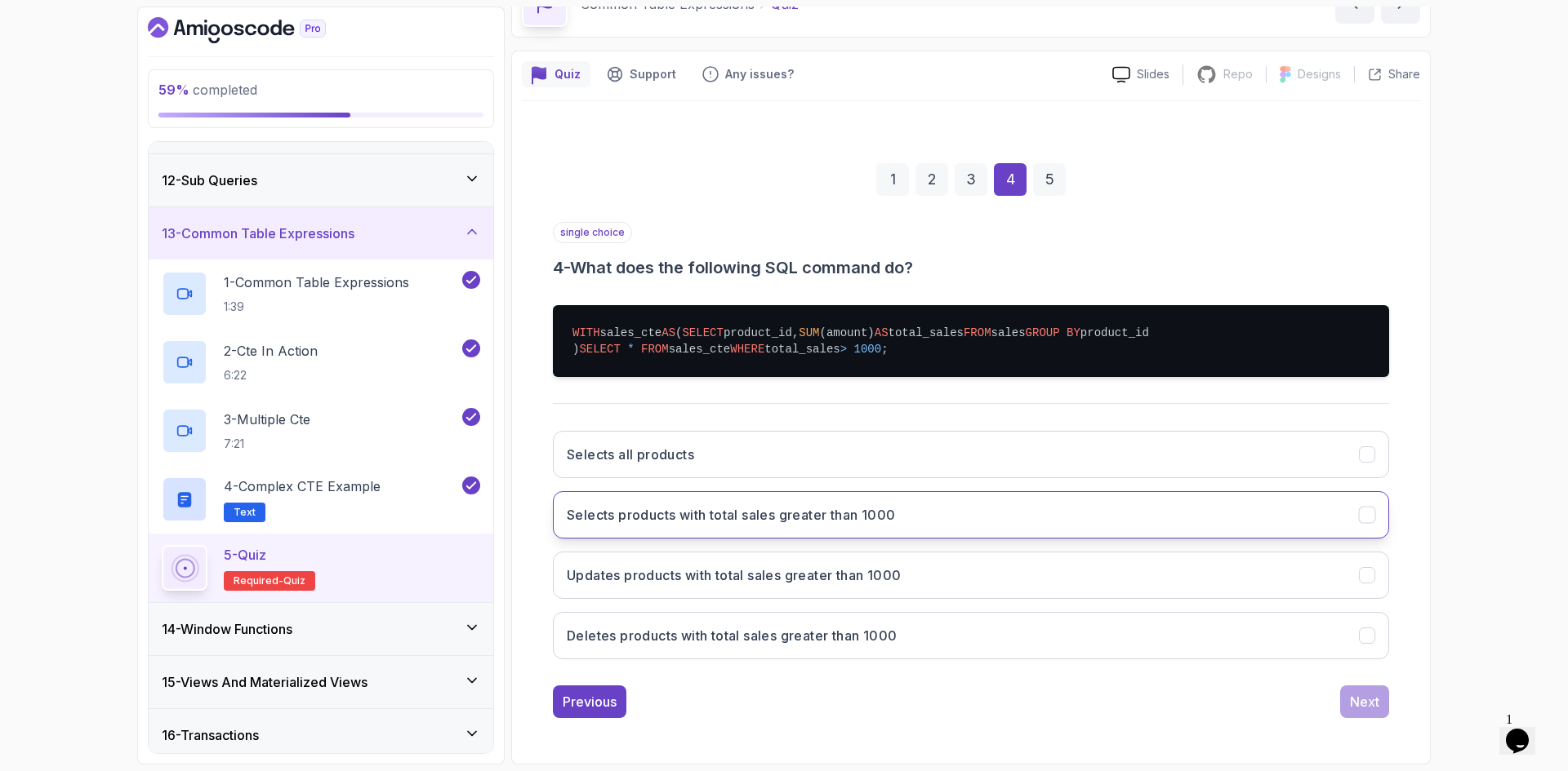
click at [713, 534] on button "Selects products with total sales greater than 1000" at bounding box center [971, 515] width 836 height 47
click at [1372, 684] on div "single choice 4 - What does the following SQL command do? WITH sales_cte AS ( S…" at bounding box center [971, 471] width 836 height 497
click at [1378, 698] on div "Next" at bounding box center [1365, 702] width 29 height 19
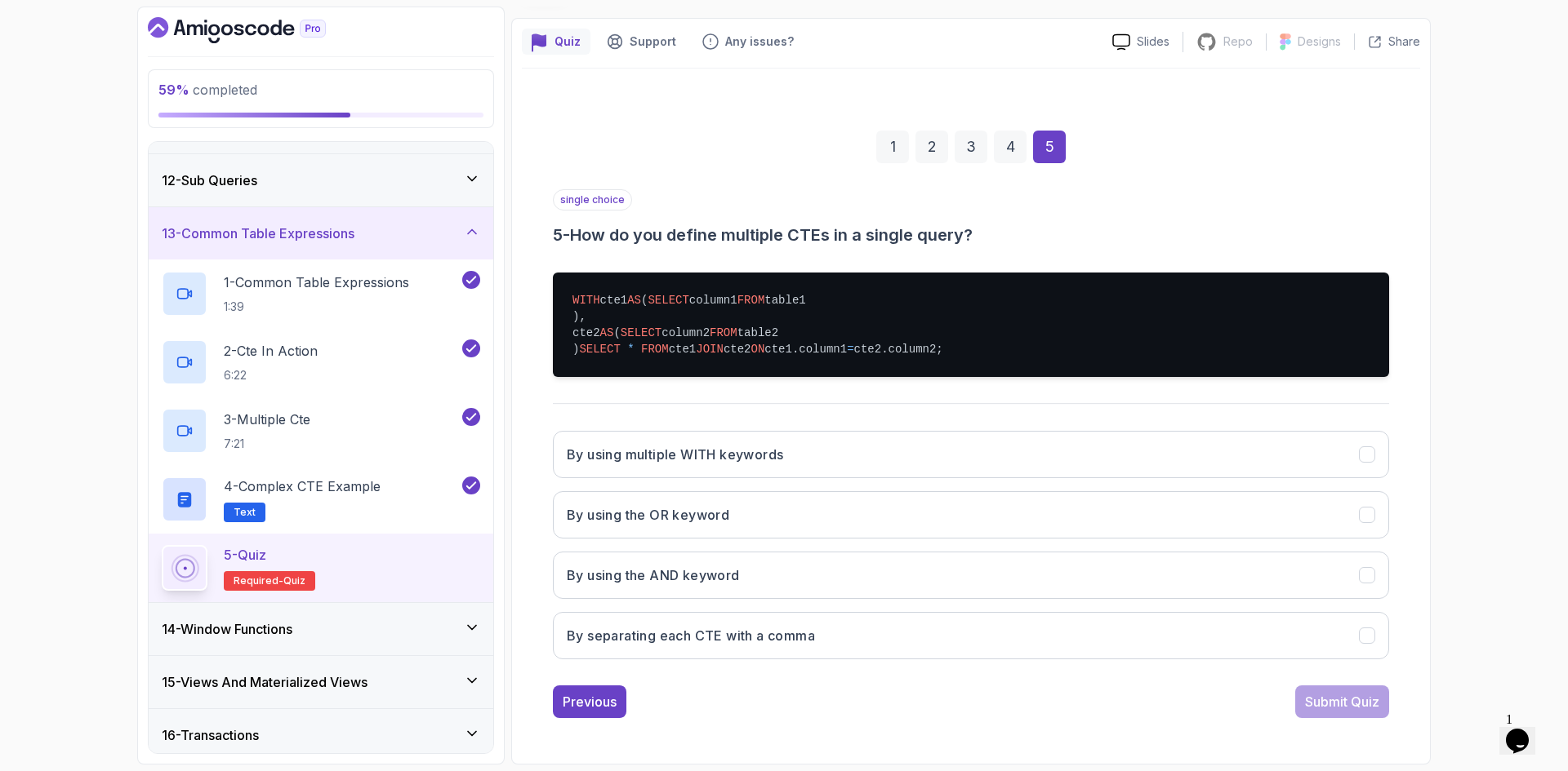
scroll to position [177, 0]
click at [716, 647] on button "By separating each CTE with a comma" at bounding box center [971, 636] width 836 height 47
click at [1330, 698] on div "Submit Quiz" at bounding box center [1342, 702] width 74 height 19
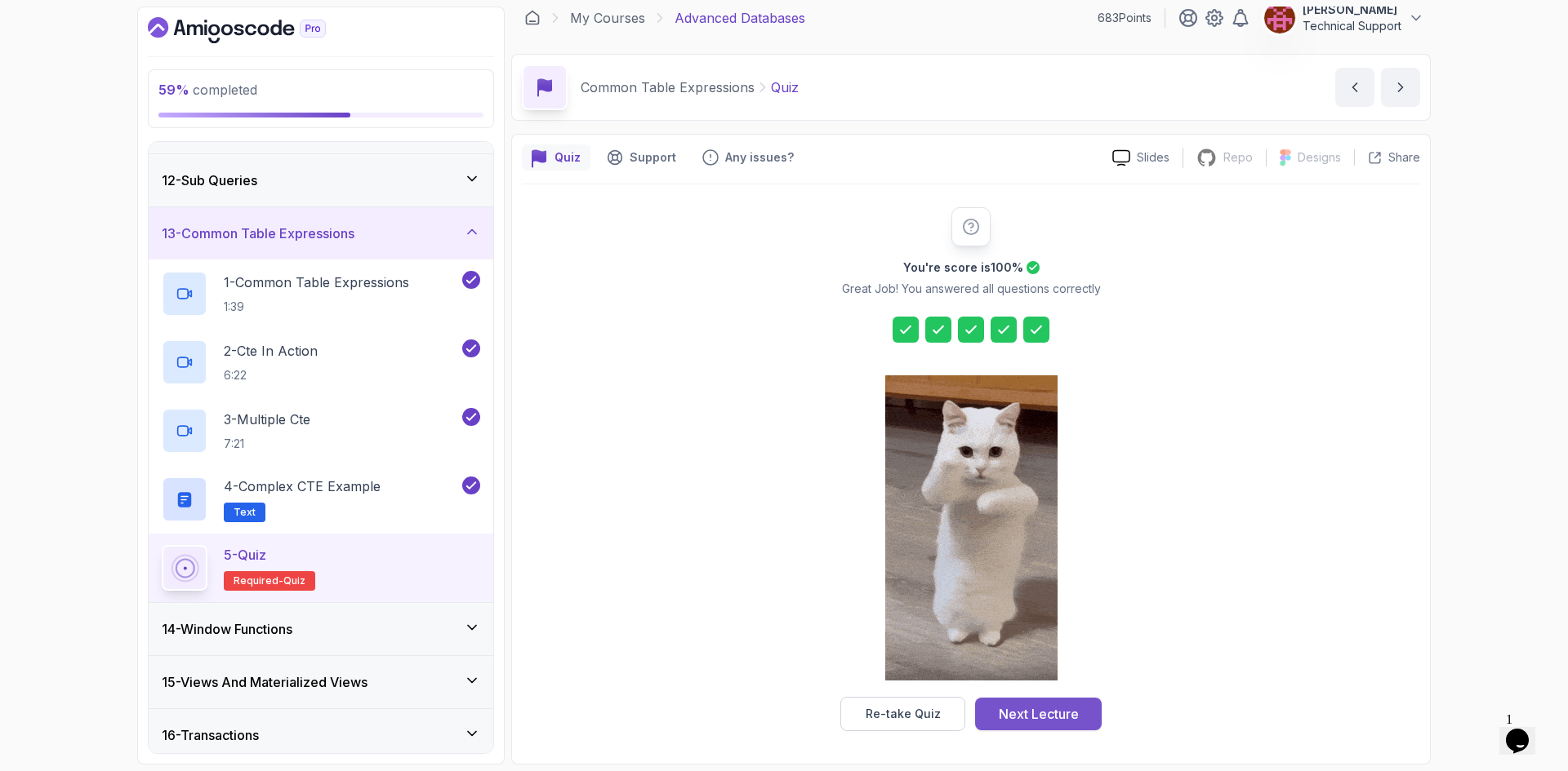
click at [1057, 729] on button "Next Lecture" at bounding box center [1038, 714] width 127 height 33
